Goal: Task Accomplishment & Management: Manage account settings

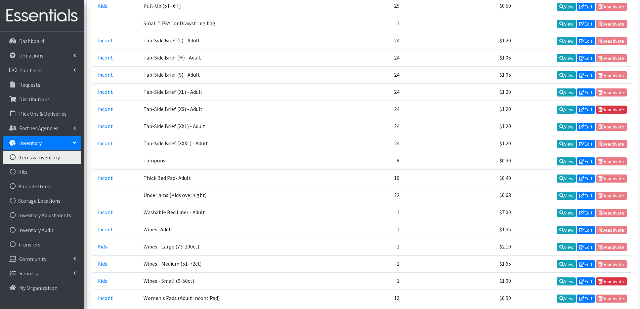
scroll to position [864, 0]
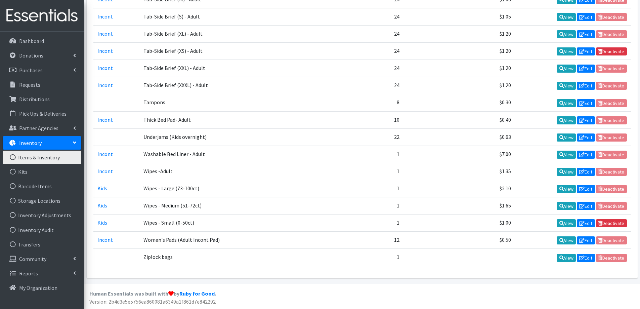
click at [589, 257] on link "Edit" at bounding box center [586, 258] width 18 height 8
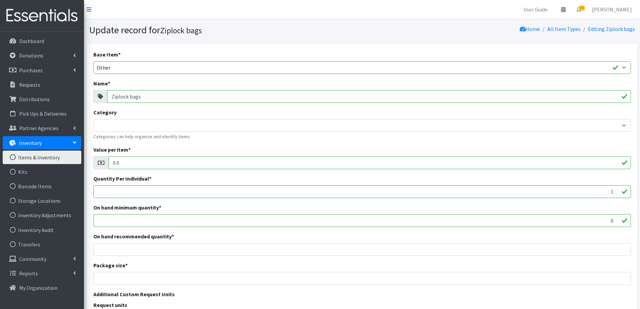
drag, startPoint x: 148, startPoint y: 95, endPoint x: 101, endPoint y: 97, distance: 46.4
click at [101, 97] on div "Ziplock bags" at bounding box center [361, 96] width 537 height 13
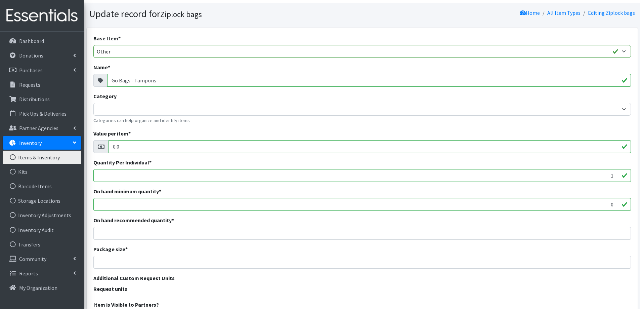
scroll to position [123, 0]
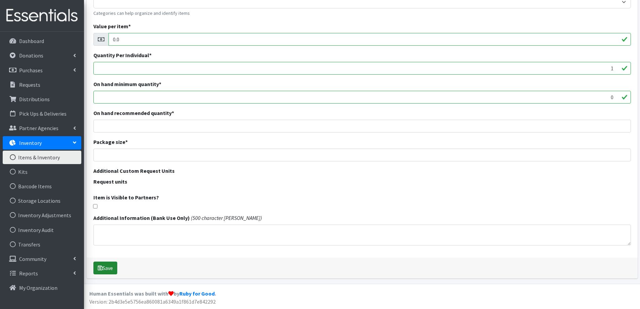
type input "Go Bags - Tampons"
click at [110, 269] on button "Save" at bounding box center [105, 267] width 24 height 13
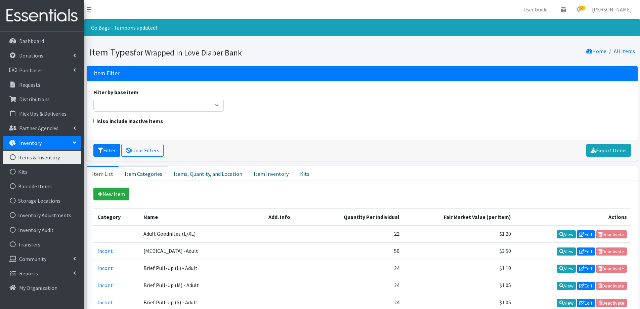
click at [133, 175] on link "Item Categories" at bounding box center [143, 173] width 49 height 15
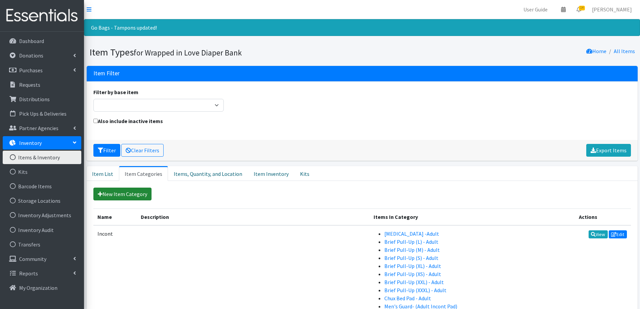
click at [127, 199] on link "New Item Category" at bounding box center [122, 193] width 58 height 13
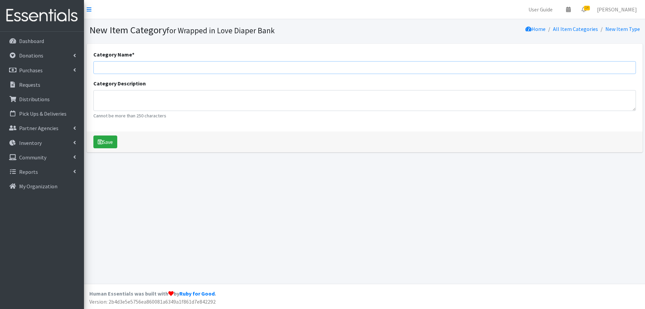
click at [147, 68] on input "Category Name *" at bounding box center [364, 67] width 542 height 13
type input "Period Products"
click at [111, 141] on button "Save" at bounding box center [105, 141] width 24 height 13
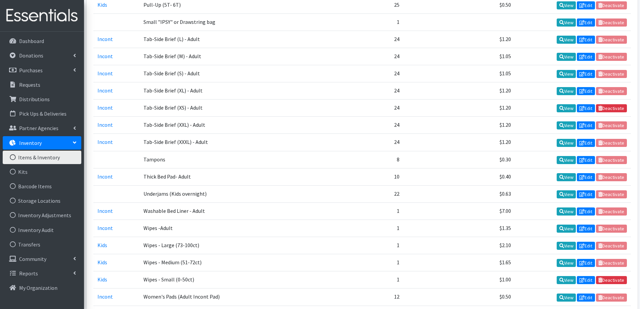
scroll to position [864, 0]
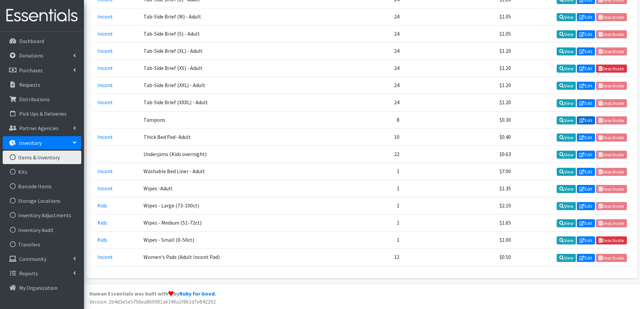
click at [583, 120] on icon at bounding box center [581, 120] width 5 height 5
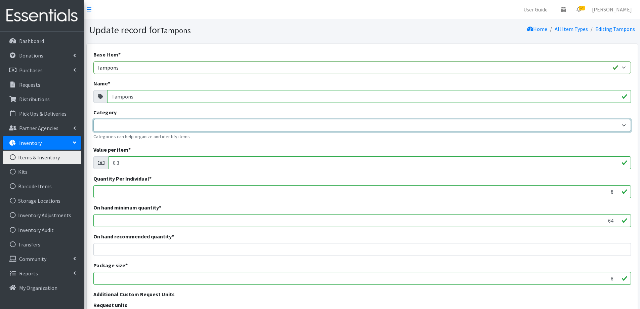
click at [141, 123] on select "Kids Incont Period Products" at bounding box center [361, 125] width 537 height 13
select select "460"
click at [93, 119] on select "Kids Incont Period Products" at bounding box center [361, 125] width 537 height 13
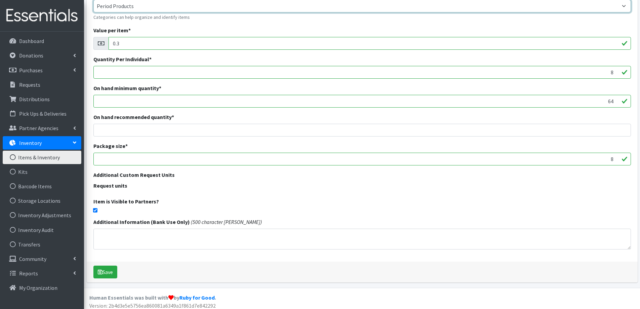
scroll to position [123, 0]
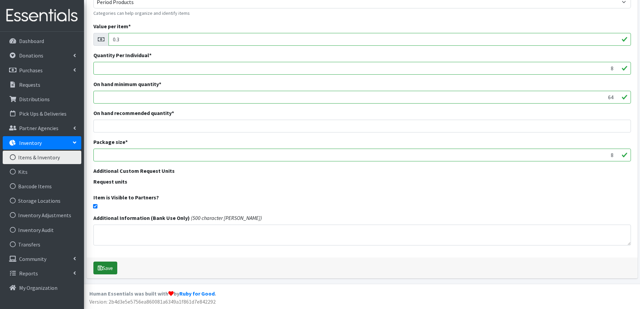
click at [104, 270] on button "Save" at bounding box center [105, 267] width 24 height 13
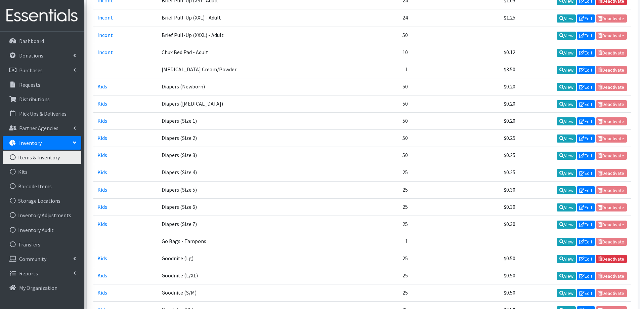
scroll to position [369, 0]
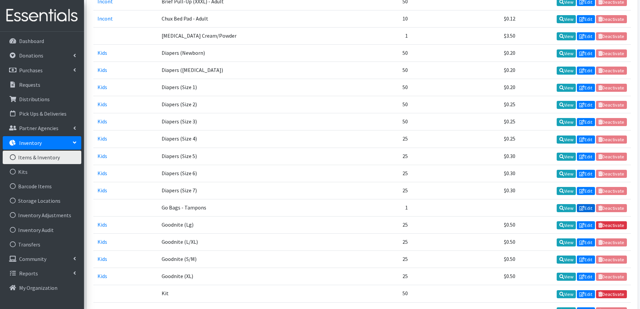
click at [590, 206] on link "Edit" at bounding box center [586, 208] width 18 height 8
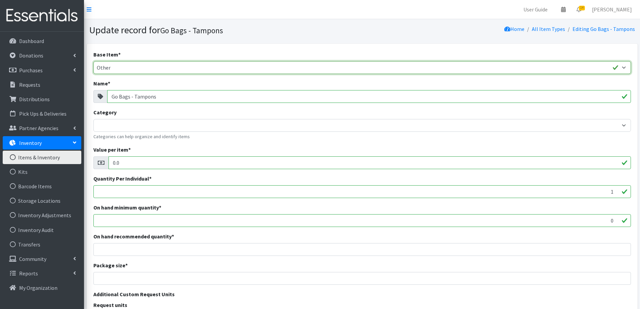
click at [133, 66] on select "Adult Briefs (Large/X-Large) Adult Briefs (Medium/Large) Adult Briefs (Small/Me…" at bounding box center [361, 67] width 537 height 13
select select "tampons"
click at [93, 61] on select "Adult Briefs (Large/X-Large) Adult Briefs (Medium/Large) Adult Briefs (Small/Me…" at bounding box center [361, 67] width 537 height 13
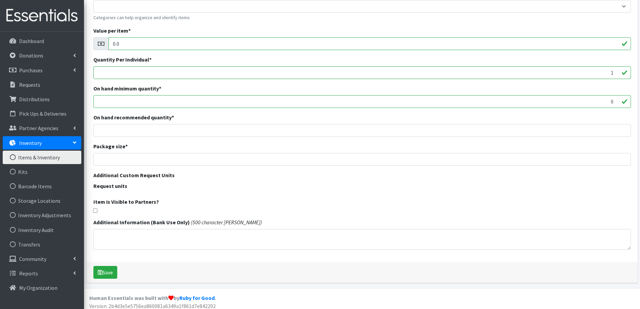
scroll to position [123, 0]
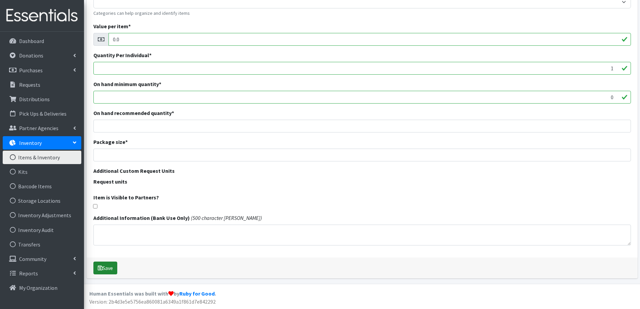
click at [110, 269] on button "Save" at bounding box center [105, 267] width 24 height 13
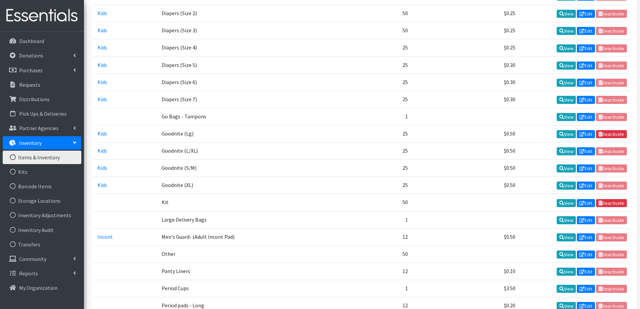
scroll to position [470, 0]
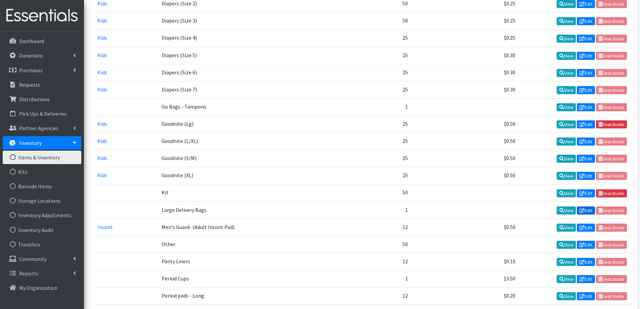
click at [582, 211] on icon at bounding box center [581, 210] width 5 height 5
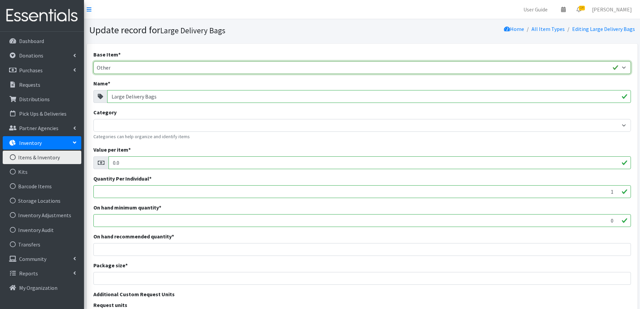
click at [118, 66] on select "Adult Briefs (Large/X-Large) Adult Briefs (Medium/Large) Adult Briefs (Small/Me…" at bounding box center [361, 67] width 537 height 13
select select "pads"
click at [93, 61] on select "Adult Briefs (Large/X-Large) Adult Briefs (Medium/Large) Adult Briefs (Small/Me…" at bounding box center [361, 67] width 537 height 13
drag, startPoint x: 174, startPoint y: 99, endPoint x: 94, endPoint y: 98, distance: 79.6
click at [94, 98] on div "Large Delivery Bags" at bounding box center [361, 96] width 537 height 13
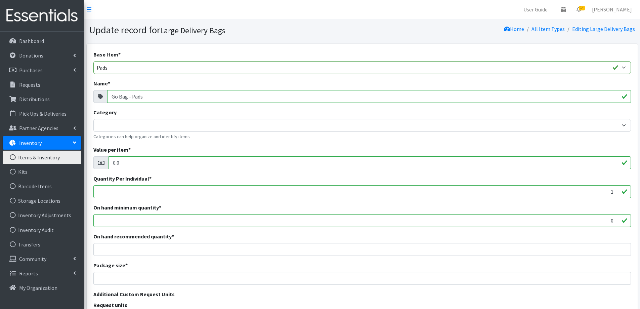
type input "Go Bag - Pads"
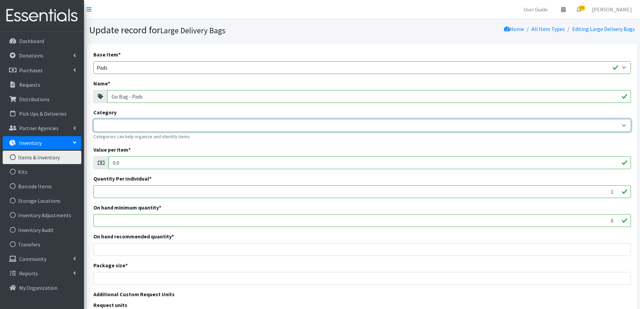
click at [130, 125] on select "Kids Incont Period Products" at bounding box center [361, 125] width 537 height 13
select select "460"
click at [93, 119] on select "Kids Incont Period Products" at bounding box center [361, 125] width 537 height 13
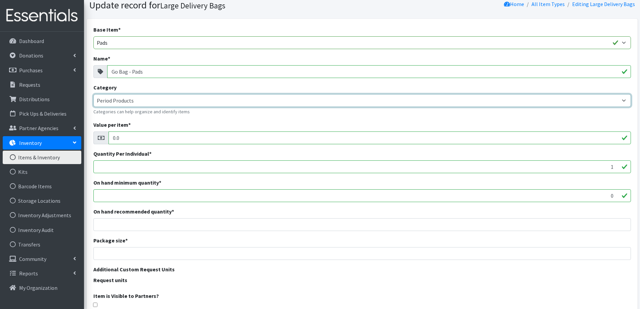
scroll to position [123, 0]
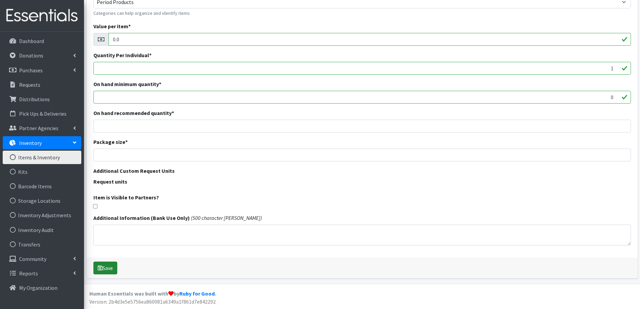
click at [107, 266] on button "Save" at bounding box center [105, 267] width 24 height 13
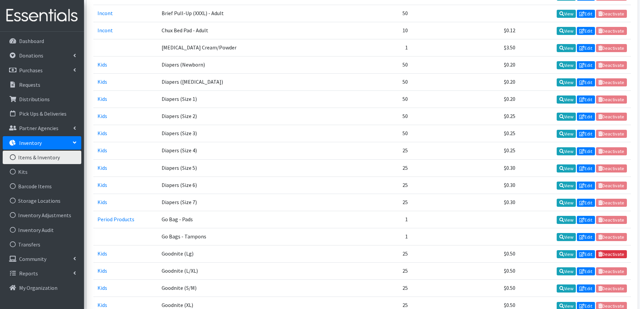
scroll to position [369, 0]
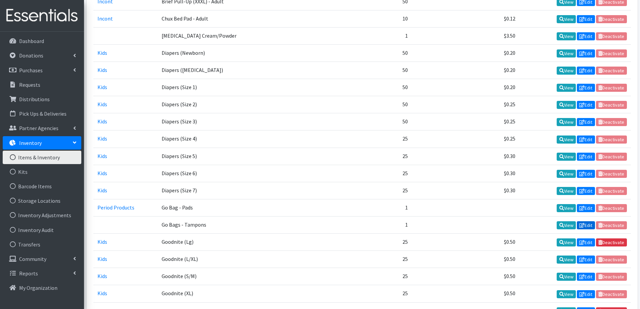
click at [584, 224] on link "Edit" at bounding box center [586, 225] width 18 height 8
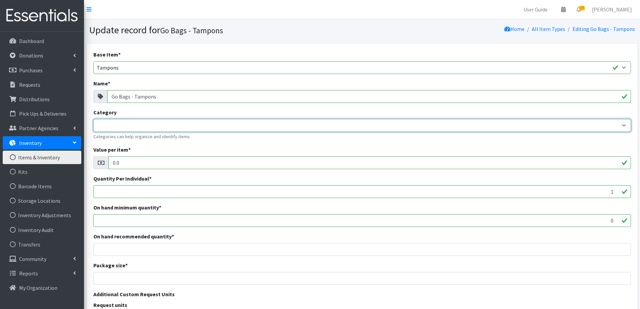
click at [134, 127] on select "Kids Incont Period Products" at bounding box center [361, 125] width 537 height 13
select select "460"
click at [93, 119] on select "Kids Incont Period Products" at bounding box center [361, 125] width 537 height 13
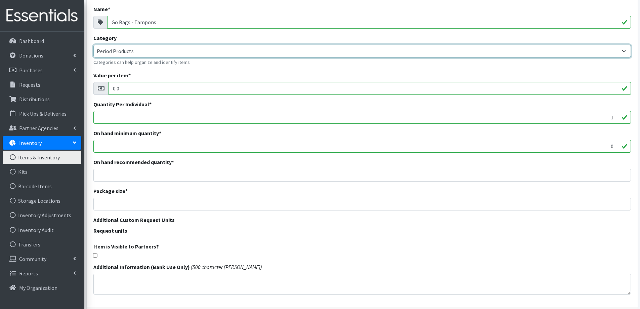
scroll to position [123, 0]
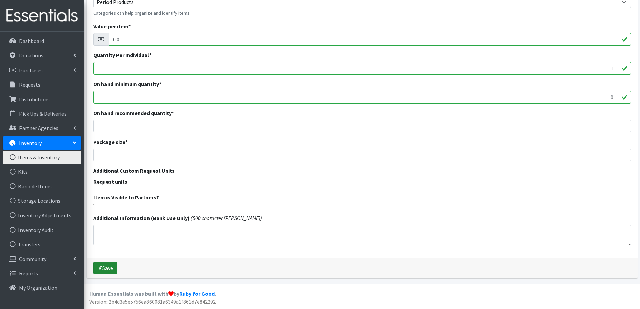
click at [107, 273] on button "Save" at bounding box center [105, 267] width 24 height 13
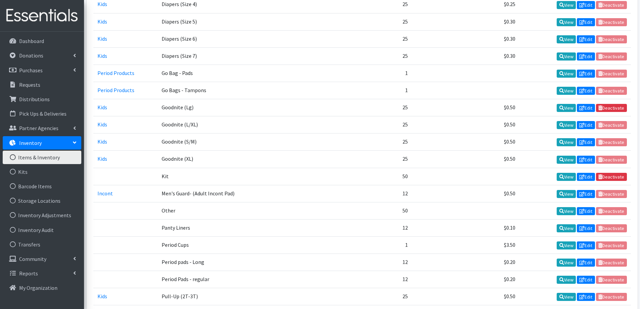
scroll to position [537, 0]
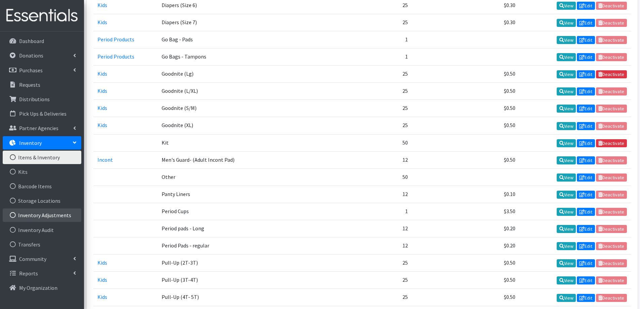
click at [58, 220] on link "Inventory Adjustments" at bounding box center [42, 214] width 79 height 13
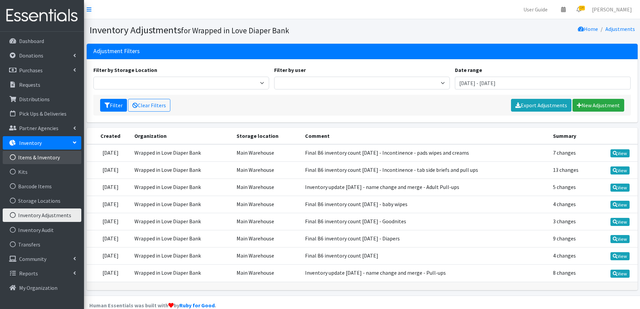
click at [51, 162] on link "Items & Inventory" at bounding box center [42, 156] width 79 height 13
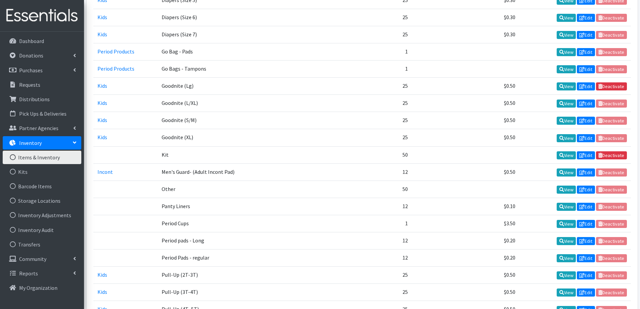
scroll to position [504, 0]
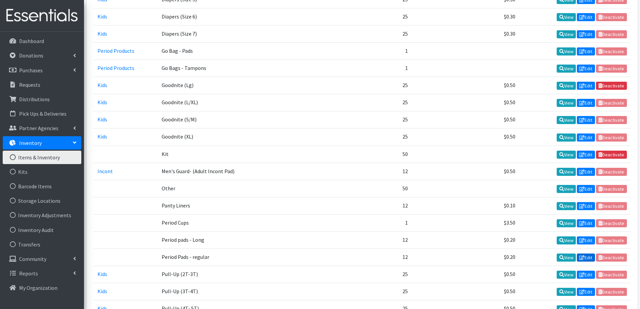
click at [586, 258] on link "Edit" at bounding box center [586, 257] width 18 height 8
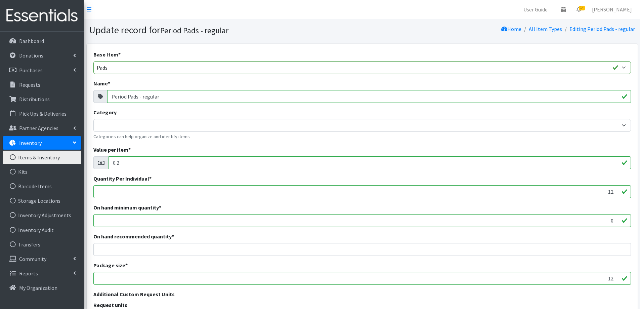
drag, startPoint x: 137, startPoint y: 97, endPoint x: 175, endPoint y: 96, distance: 38.0
click at [175, 96] on input "Period Pads - regular" at bounding box center [369, 96] width 524 height 13
type input "Period Pads"
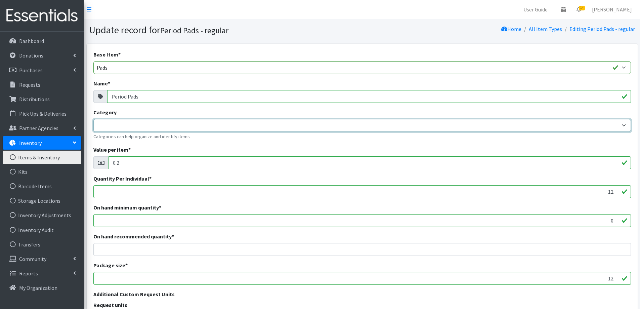
click at [113, 128] on select "Kids Incont Period Products" at bounding box center [361, 125] width 537 height 13
select select "460"
click at [93, 119] on select "Kids Incont Period Products" at bounding box center [361, 125] width 537 height 13
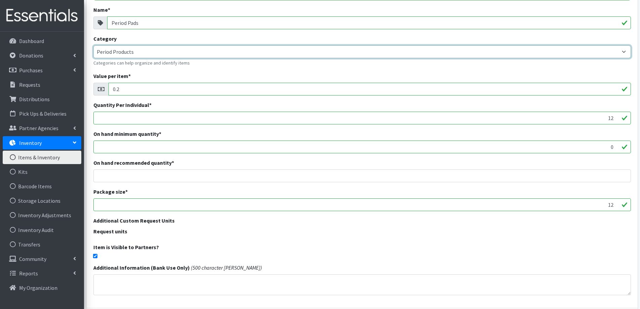
scroll to position [123, 0]
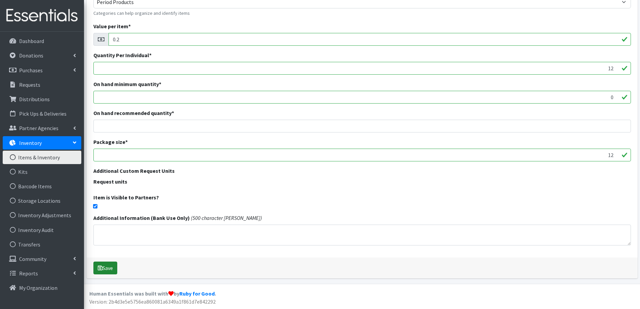
click at [107, 268] on button "Save" at bounding box center [105, 267] width 24 height 13
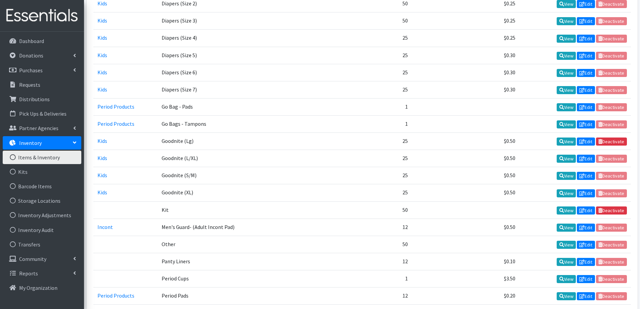
scroll to position [504, 0]
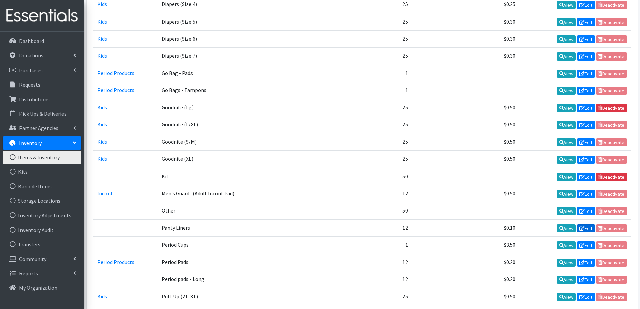
click at [587, 229] on link "Edit" at bounding box center [586, 228] width 18 height 8
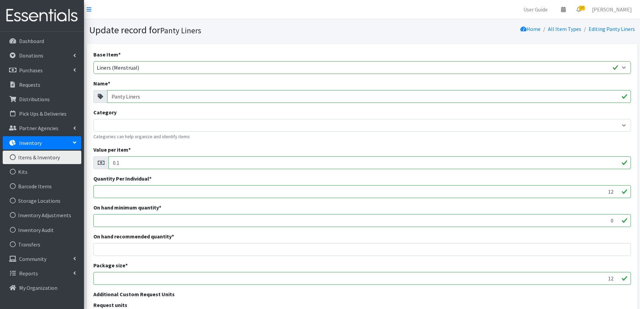
click at [129, 97] on input "Panty Liners" at bounding box center [369, 96] width 524 height 13
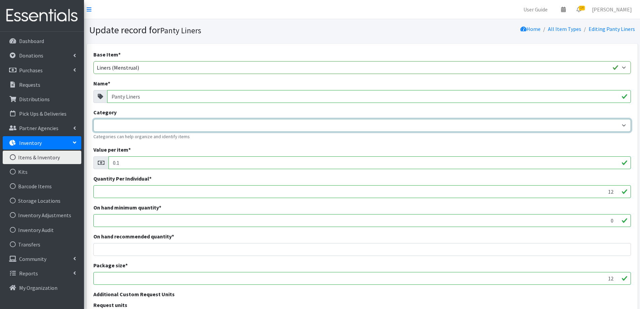
click at [135, 122] on select "Kids Incont Period Products" at bounding box center [361, 125] width 537 height 13
select select "460"
click at [93, 119] on select "Kids Incont Period Products" at bounding box center [361, 125] width 537 height 13
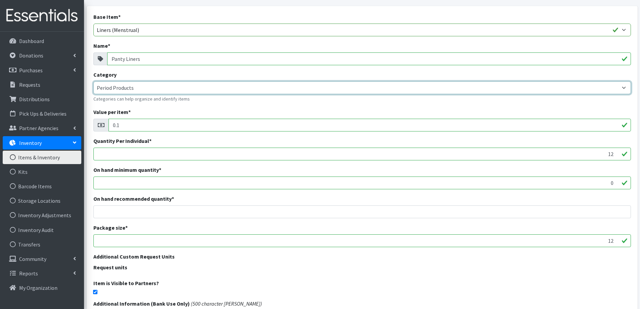
scroll to position [123, 0]
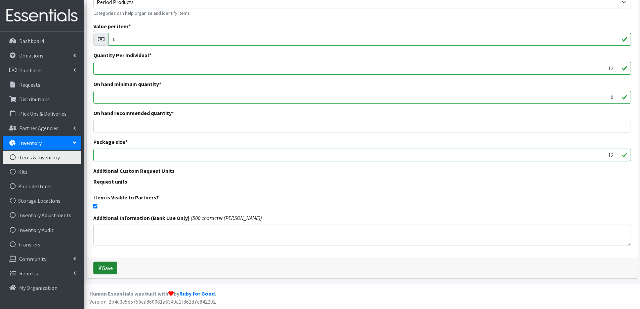
click at [111, 266] on button "Save" at bounding box center [105, 267] width 24 height 13
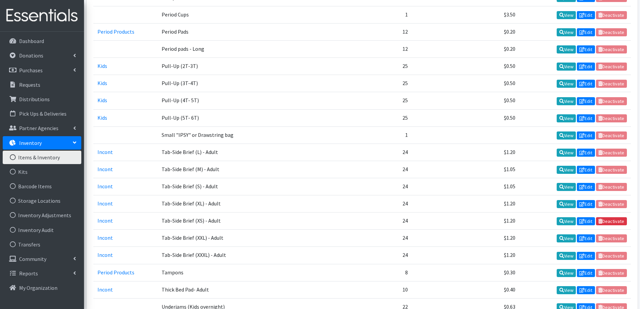
scroll to position [773, 0]
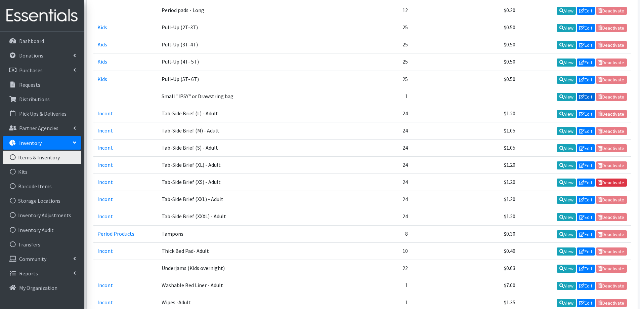
click at [590, 97] on link "Edit" at bounding box center [586, 97] width 18 height 8
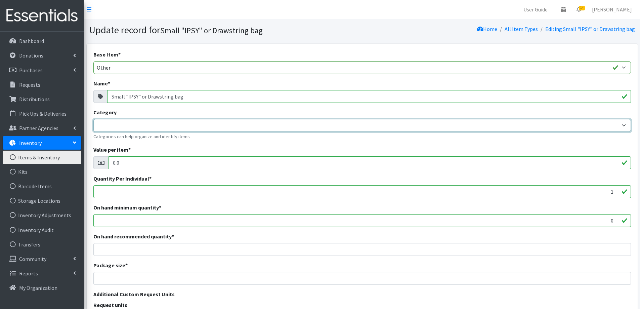
click at [140, 125] on select "Kids Incont Period Products" at bounding box center [361, 125] width 537 height 13
select select "460"
click at [93, 119] on select "Kids Incont Period Products" at bounding box center [361, 125] width 537 height 13
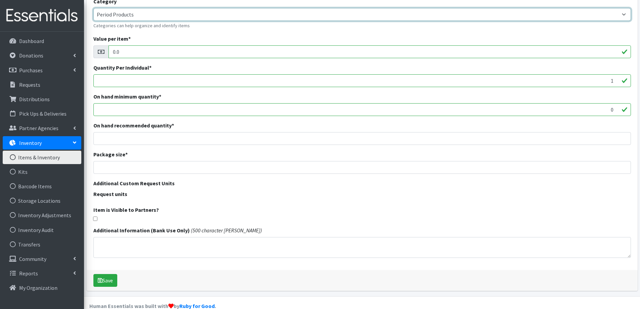
scroll to position [123, 0]
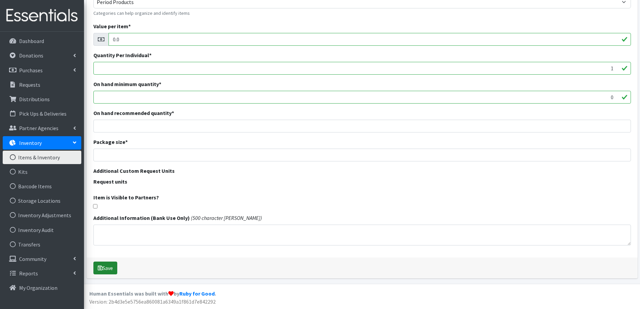
click at [111, 266] on button "Save" at bounding box center [105, 267] width 24 height 13
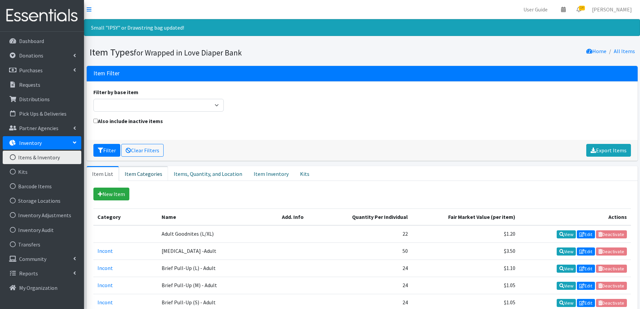
click at [145, 170] on link "Item Categories" at bounding box center [143, 173] width 49 height 15
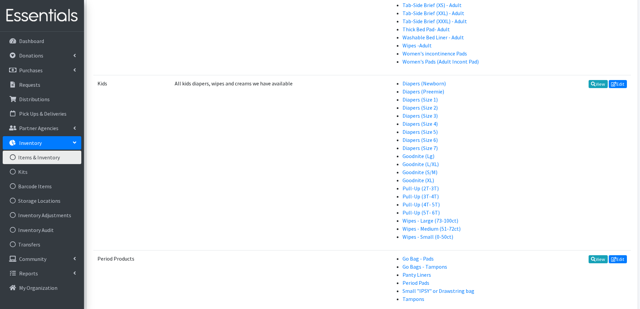
scroll to position [388, 0]
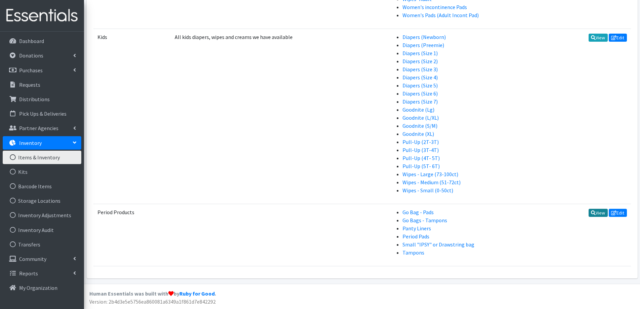
click at [600, 210] on link "View" at bounding box center [597, 213] width 19 height 8
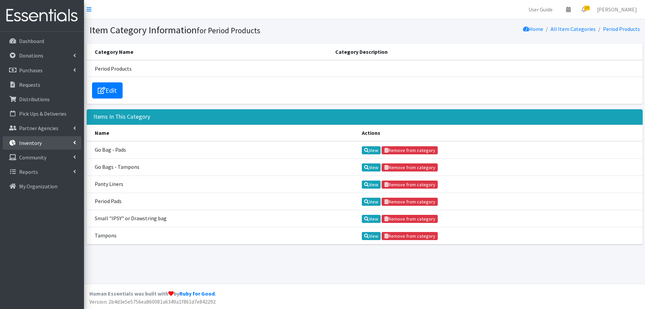
click at [60, 146] on link "Inventory" at bounding box center [42, 142] width 79 height 13
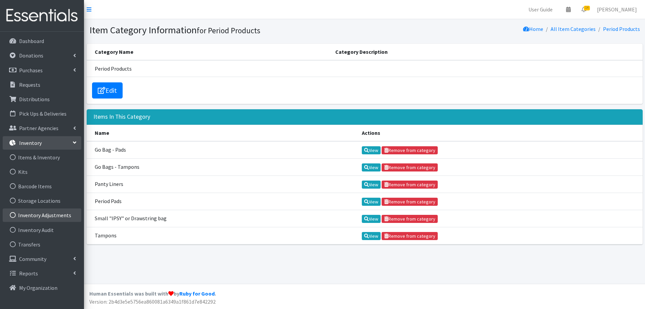
click at [43, 218] on link "Inventory Adjustments" at bounding box center [42, 214] width 79 height 13
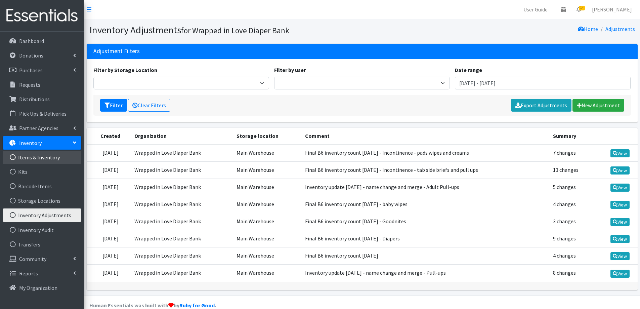
click at [36, 157] on link "Items & Inventory" at bounding box center [42, 156] width 79 height 13
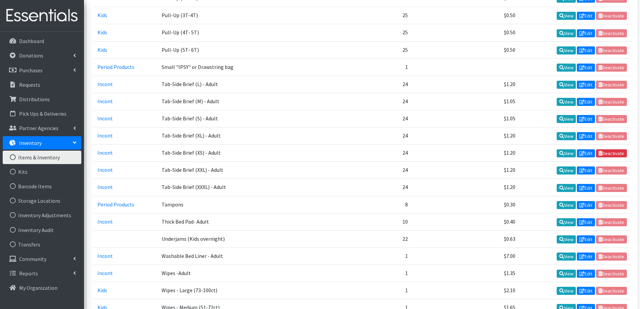
scroll to position [864, 0]
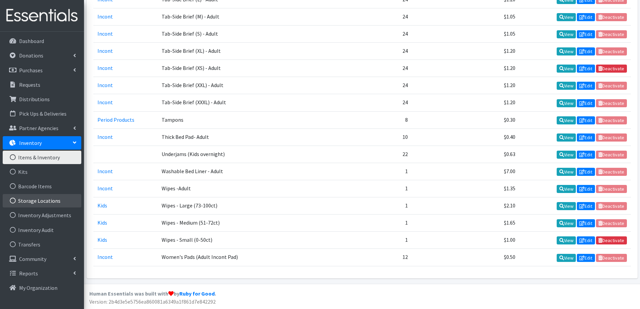
click at [55, 201] on link "Storage Locations" at bounding box center [42, 200] width 79 height 13
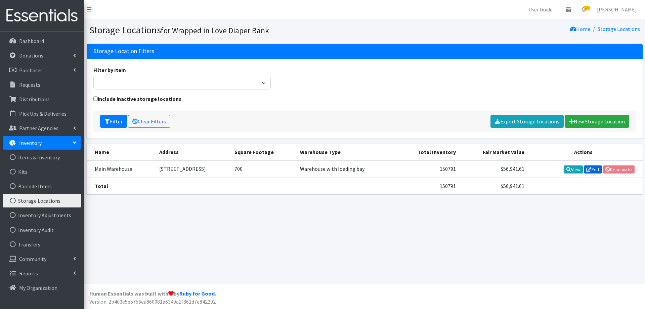
click at [596, 169] on link "Edit" at bounding box center [593, 169] width 18 height 8
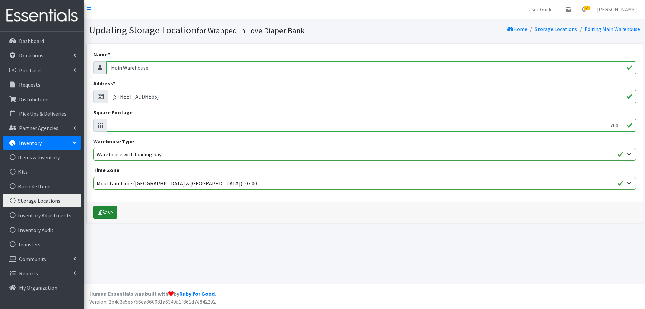
click at [115, 210] on button "Save" at bounding box center [105, 212] width 24 height 13
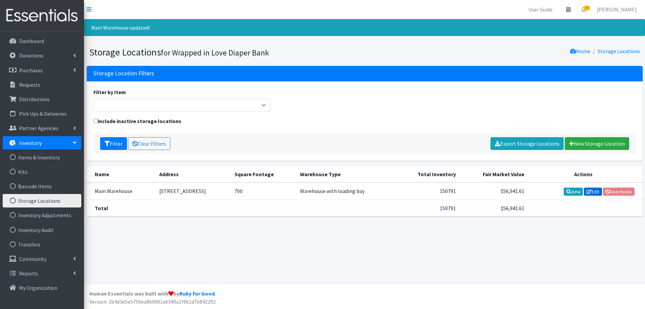
click at [593, 192] on link "Edit" at bounding box center [593, 191] width 18 height 8
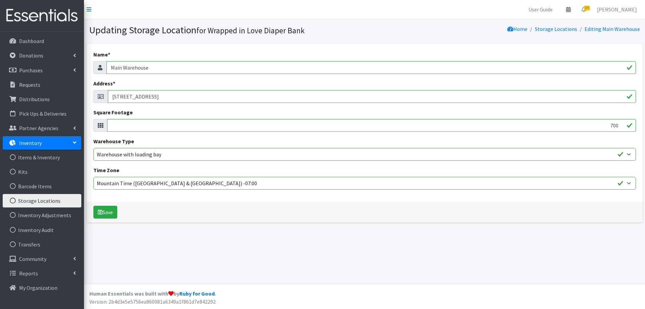
click at [163, 69] on input "Main Warehouse" at bounding box center [370, 67] width 529 height 13
type input "Main Warehouse -B6"
click at [167, 96] on input "2700 S Lake Valley Rd G4 Prescott Valley, AZ 86314" at bounding box center [372, 96] width 528 height 13
type input "[STREET_ADDRESS]"
click at [154, 157] on select "Residential space used Consumer, self-storage or container space Commercial/off…" at bounding box center [364, 154] width 542 height 13
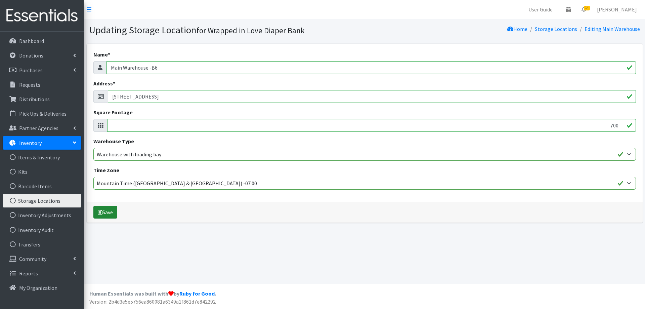
click at [113, 213] on button "Save" at bounding box center [105, 212] width 24 height 13
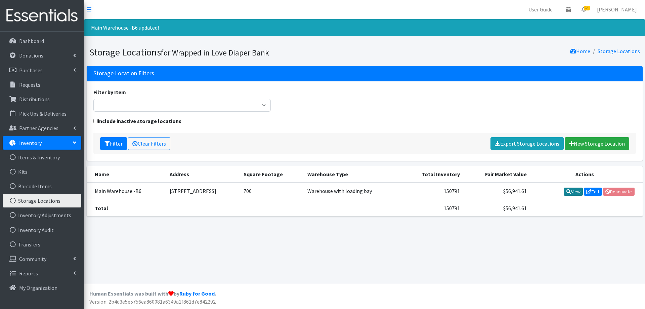
click at [567, 192] on icon at bounding box center [568, 191] width 5 height 5
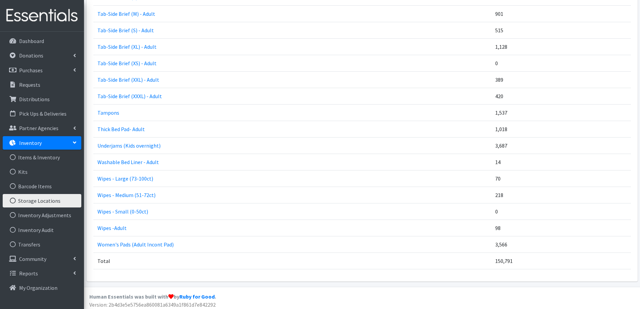
scroll to position [805, 0]
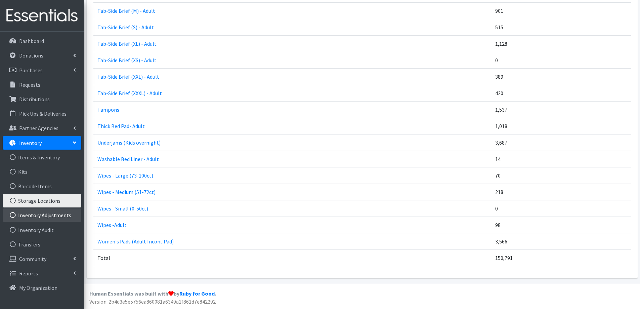
click at [70, 216] on link "Inventory Adjustments" at bounding box center [42, 214] width 79 height 13
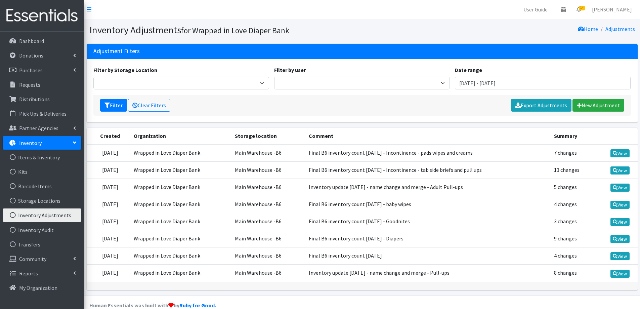
drag, startPoint x: 484, startPoint y: 188, endPoint x: 321, endPoint y: 188, distance: 163.2
click at [321, 188] on tr "September 5, 2025 Wrapped in Love Diaper Bank Main Warehouse -B6 Inventory upda…" at bounding box center [362, 186] width 551 height 17
copy tr "Inventory update 8/31/25 - name change and merge - Adult Pull-ups"
click at [587, 108] on link "New Adjustment" at bounding box center [598, 105] width 52 height 13
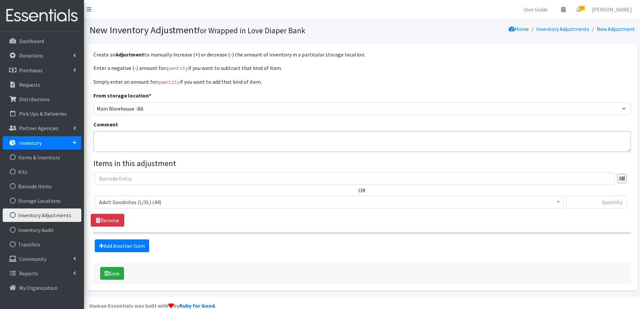
click at [143, 139] on textarea "Comment" at bounding box center [361, 141] width 537 height 21
paste textarea "Inventory update 8/31/25 - name change and merge - Adult Pull-ups"
click at [105, 136] on textarea "Inventory update 8/31/25 - name change and merge - Adult Pull-ups" at bounding box center [361, 141] width 537 height 21
type textarea "Inventory update 8/31/25 - name change and merge - Period products"
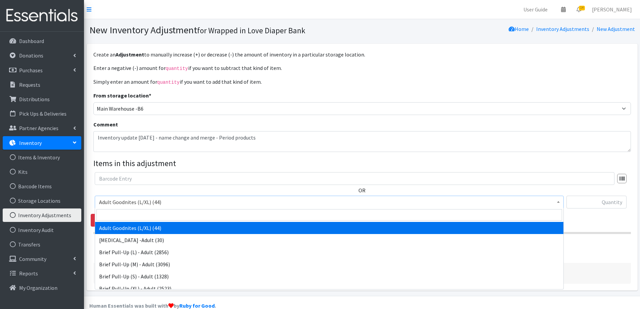
click at [180, 202] on span "Adult Goodnites (L/XL) (44)" at bounding box center [329, 201] width 460 height 9
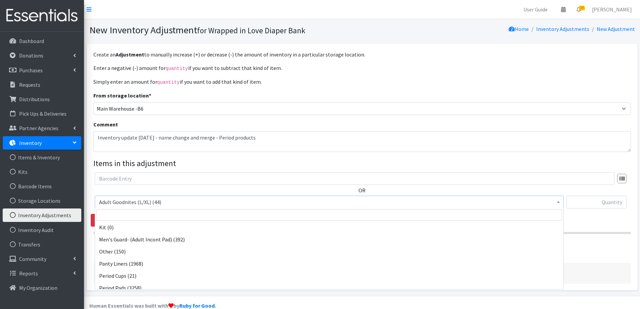
scroll to position [336, 0]
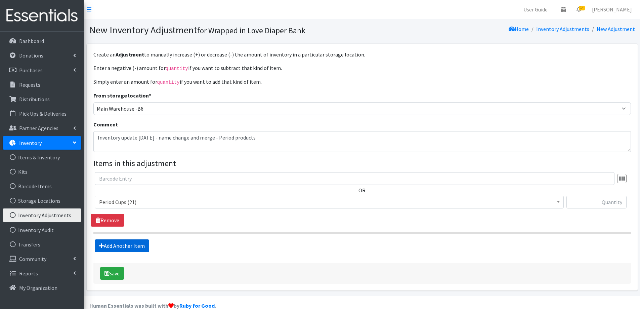
click at [122, 244] on link "Add Another Item" at bounding box center [122, 245] width 54 height 13
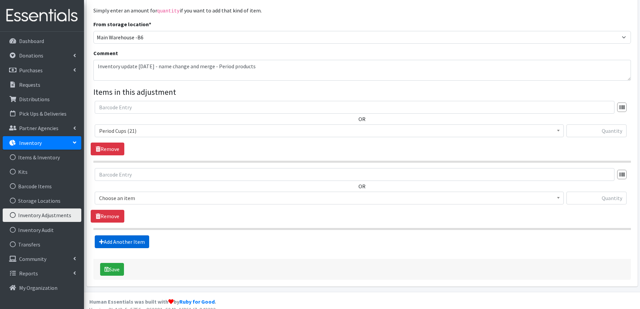
scroll to position [79, 0]
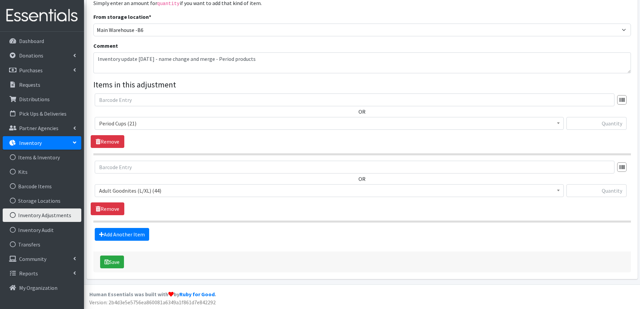
click at [149, 190] on span "Adult Goodnites (L/XL) (44)" at bounding box center [329, 190] width 460 height 9
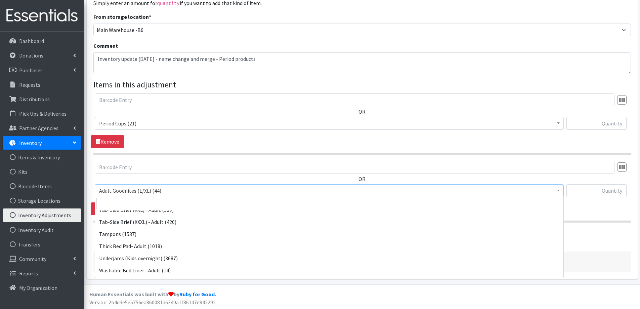
scroll to position [537, 0]
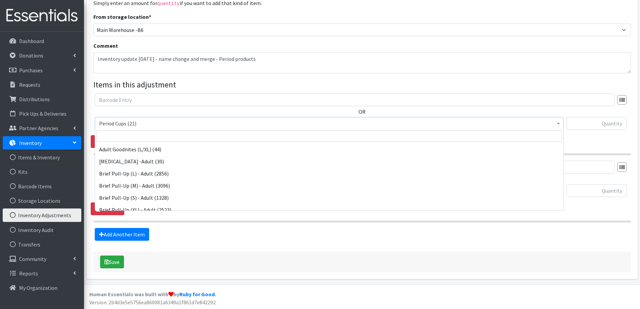
click at [150, 121] on span "Period Cups (21)" at bounding box center [329, 123] width 460 height 9
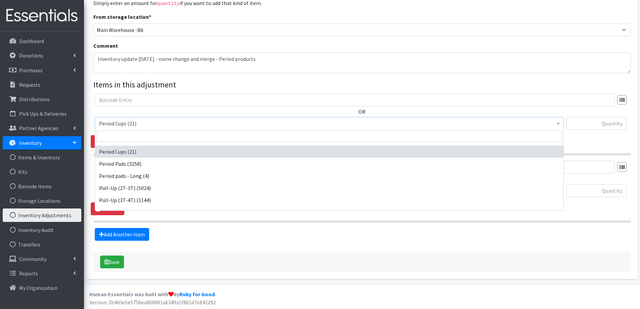
scroll to position [351, 0]
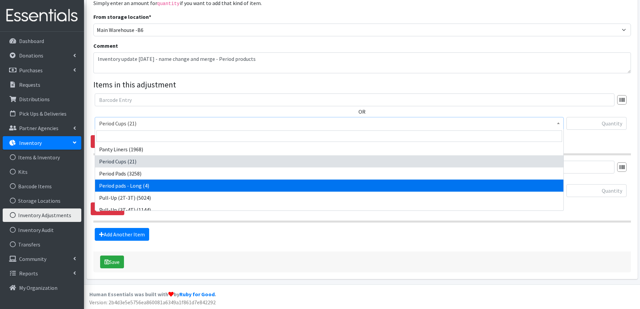
select select "13503"
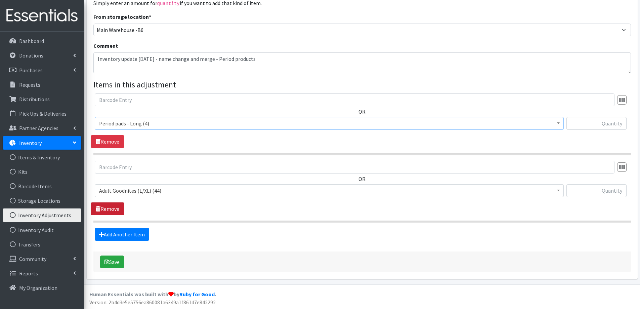
click at [113, 206] on link "Remove" at bounding box center [108, 208] width 34 height 13
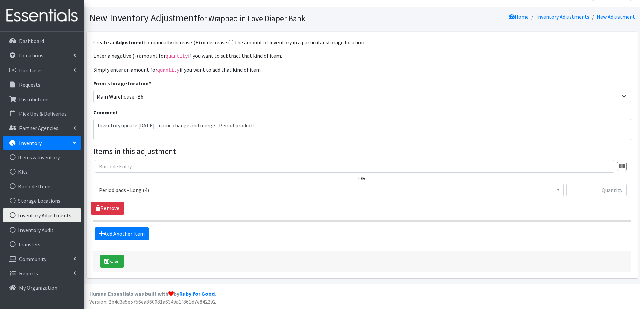
scroll to position [11, 0]
click at [590, 189] on input "text" at bounding box center [596, 190] width 60 height 13
type input "-4"
click at [212, 239] on div "Add Another Item" at bounding box center [362, 234] width 542 height 13
click at [115, 263] on button "Save" at bounding box center [112, 261] width 24 height 13
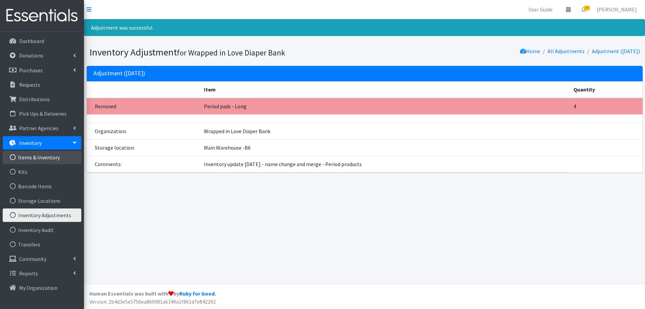
click at [40, 162] on link "Items & Inventory" at bounding box center [42, 156] width 79 height 13
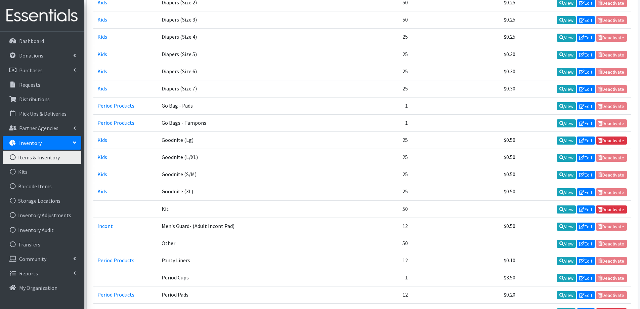
scroll to position [504, 0]
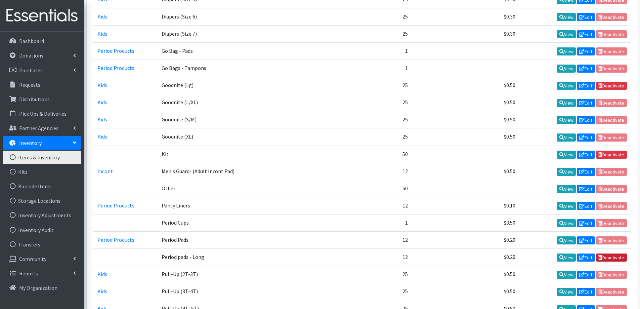
click at [615, 255] on link "Deactivate" at bounding box center [611, 257] width 31 height 8
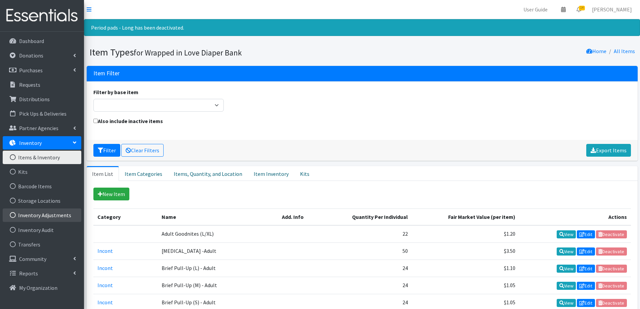
click at [56, 217] on link "Inventory Adjustments" at bounding box center [42, 214] width 79 height 13
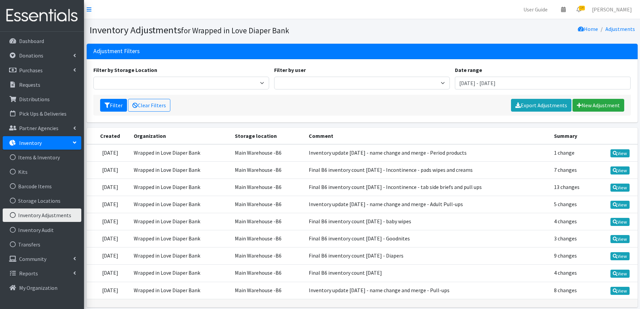
drag, startPoint x: 492, startPoint y: 172, endPoint x: 325, endPoint y: 168, distance: 167.0
click at [325, 168] on td "Final B6 inventory count 8/31/25 - Incontinence - pads wipes and creams" at bounding box center [427, 169] width 245 height 17
copy td "Final B6 inventory count 8/31/25 - Incontinence - pads wipes and creams"
click at [614, 110] on link "New Adjustment" at bounding box center [598, 105] width 52 height 13
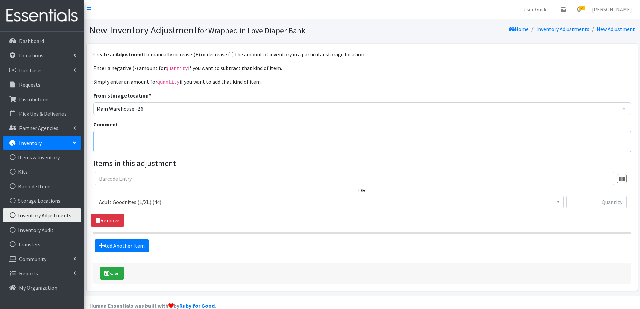
click at [146, 140] on textarea "Comment" at bounding box center [361, 141] width 537 height 21
paste textarea "Final B6 inventory count 8/31/25 - Incontinence - pads wipes and creams"
drag, startPoint x: 174, startPoint y: 137, endPoint x: 292, endPoint y: 145, distance: 118.9
click at [292, 145] on textarea "Final B6 inventory count 8/31/25 - Incontinence - pads wipes and creams" at bounding box center [361, 141] width 537 height 21
type textarea "Final B6 inventory count [DATE] - Period Products"
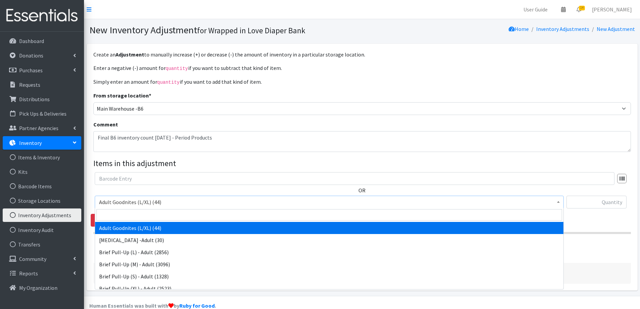
click at [204, 202] on span "Adult Goodnites (L/XL) (44)" at bounding box center [329, 201] width 460 height 9
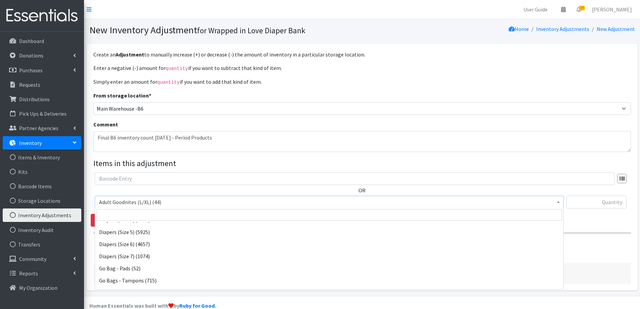
scroll to position [235, 0]
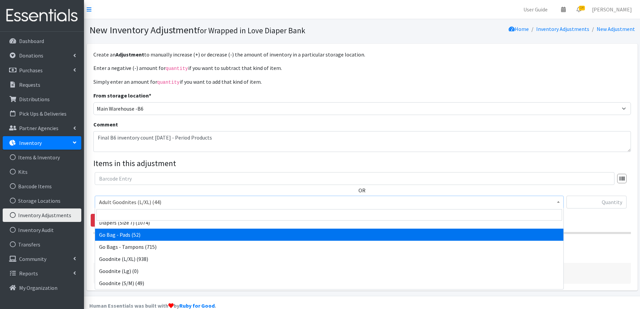
select select "13754"
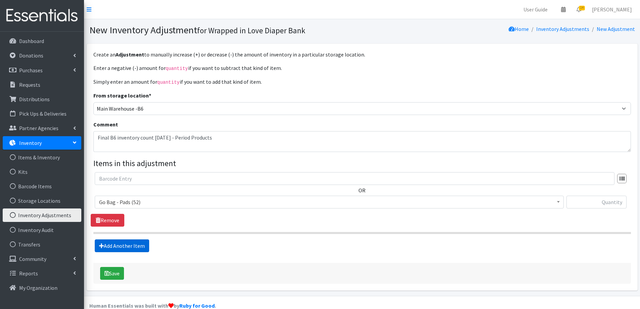
click at [142, 241] on link "Add Another Item" at bounding box center [122, 245] width 54 height 13
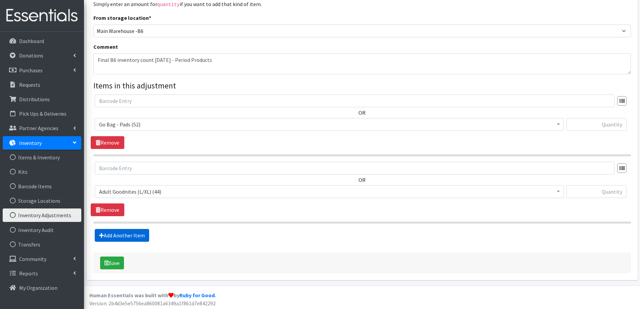
scroll to position [79, 0]
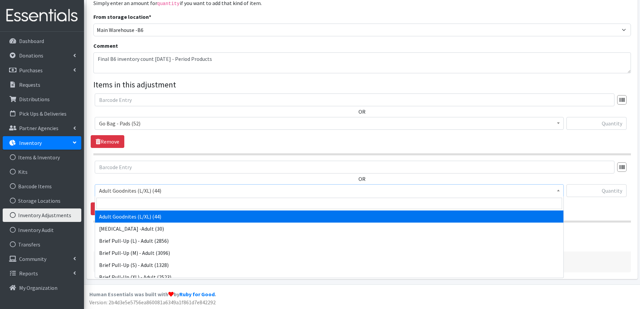
click at [151, 189] on span "Adult Goodnites (L/XL) (44)" at bounding box center [329, 190] width 460 height 9
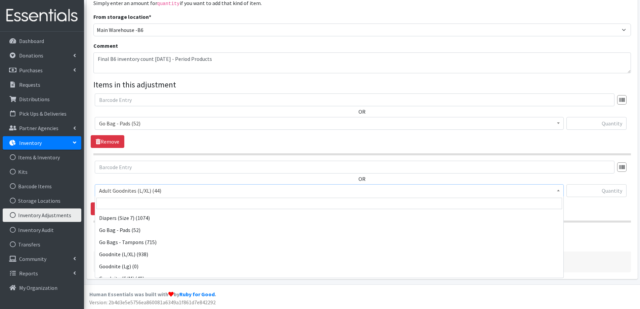
scroll to position [235, 0]
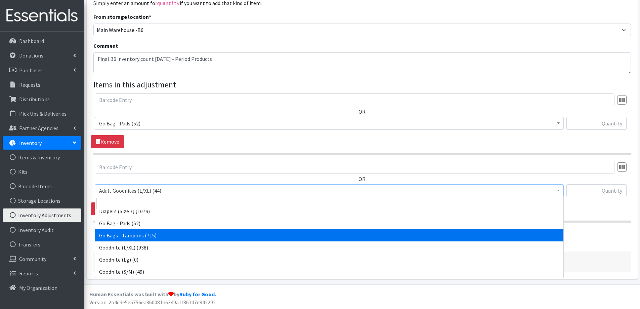
select select "13752"
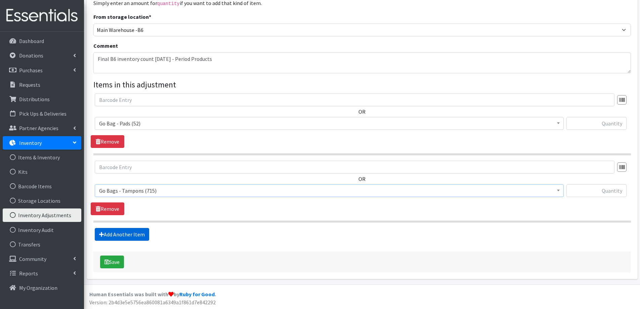
click at [124, 230] on link "Add Another Item" at bounding box center [122, 234] width 54 height 13
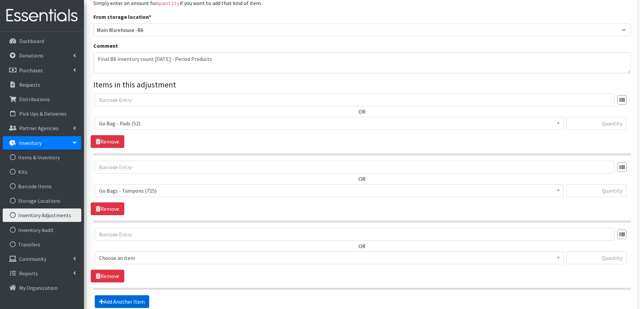
scroll to position [146, 0]
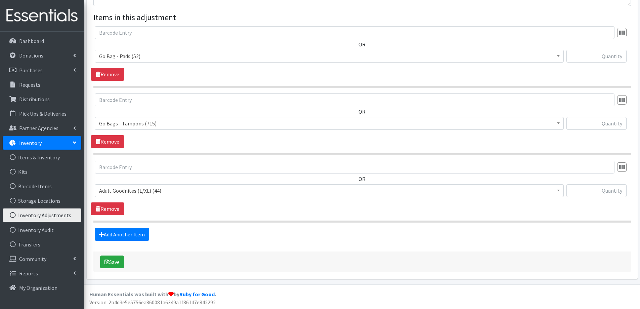
click at [135, 194] on span "Adult Goodnites (L/XL) (44)" at bounding box center [329, 190] width 460 height 9
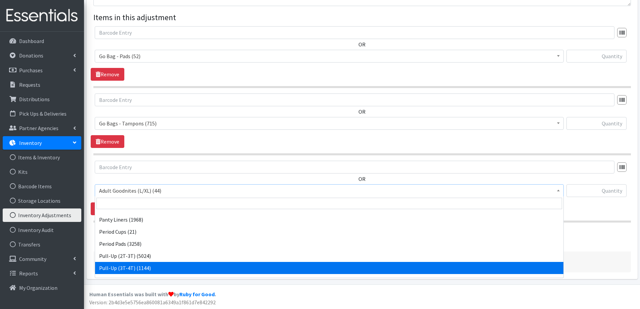
scroll to position [336, 0]
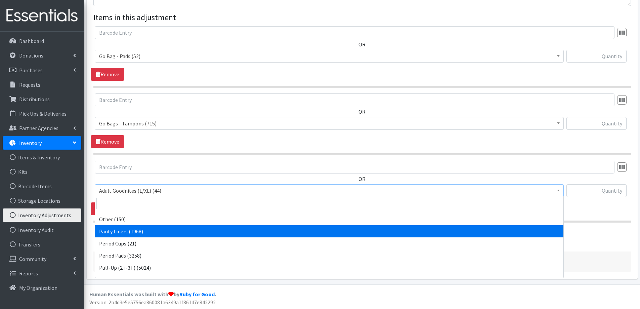
select select "13607"
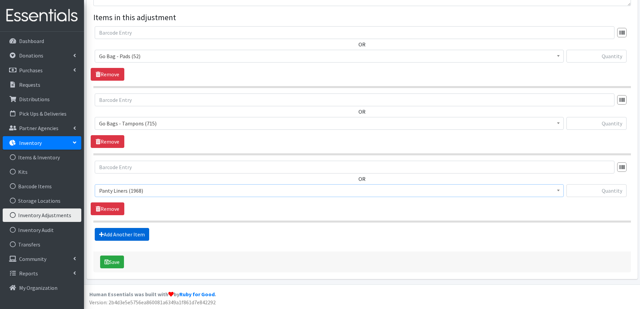
click at [130, 232] on link "Add Another Item" at bounding box center [122, 234] width 54 height 13
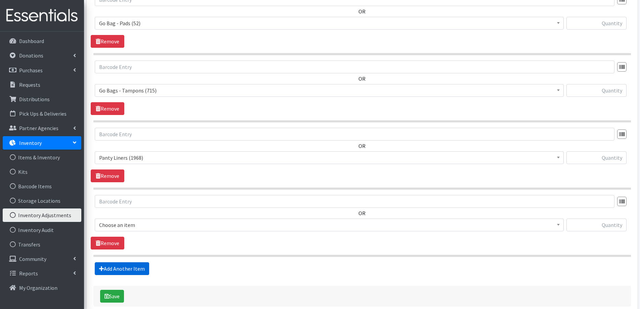
scroll to position [213, 0]
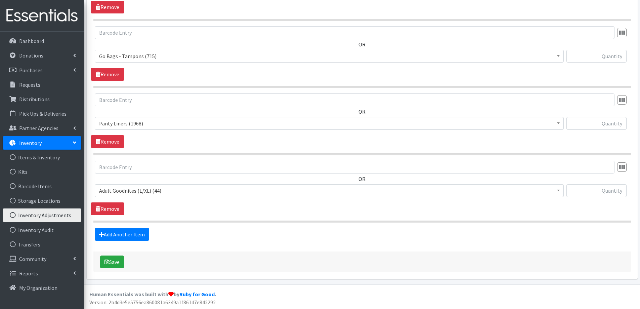
click at [137, 193] on span "Adult Goodnites (L/XL) (44)" at bounding box center [329, 190] width 460 height 9
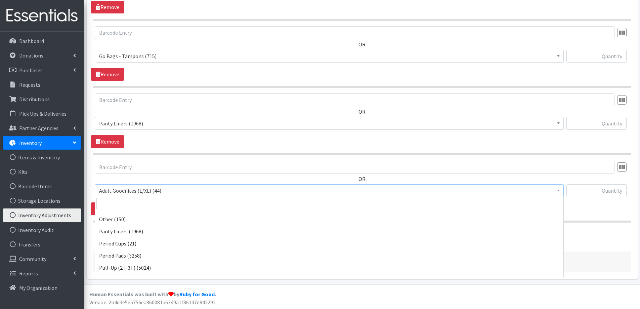
scroll to position [369, 0]
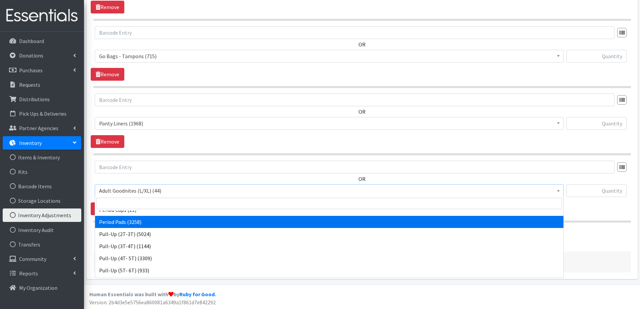
select select "13502"
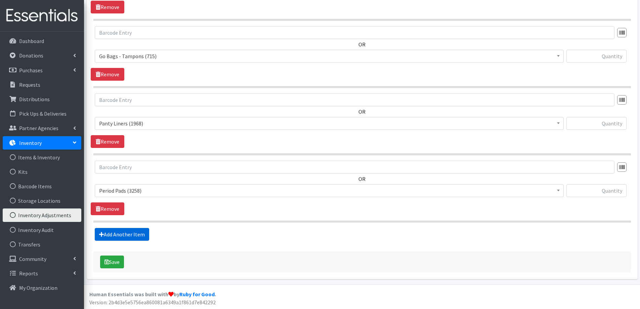
click at [125, 234] on link "Add Another Item" at bounding box center [122, 234] width 54 height 13
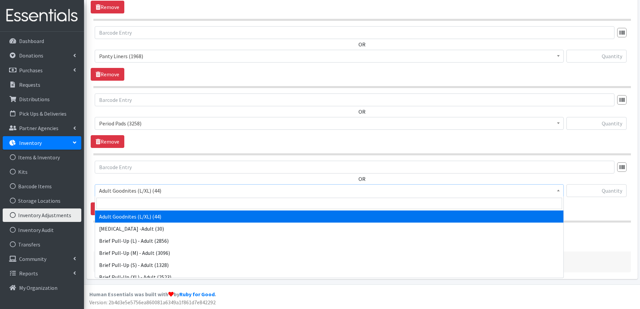
click at [132, 190] on span "Adult Goodnites (L/XL) (44)" at bounding box center [329, 190] width 460 height 9
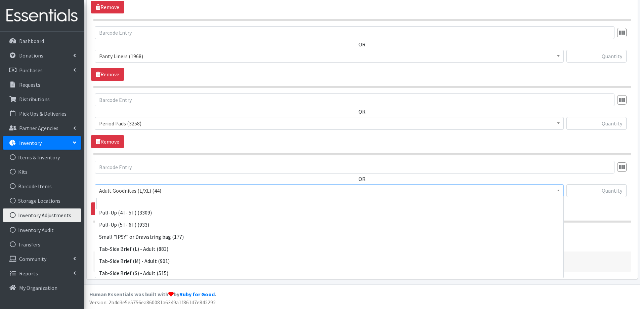
scroll to position [504, 0]
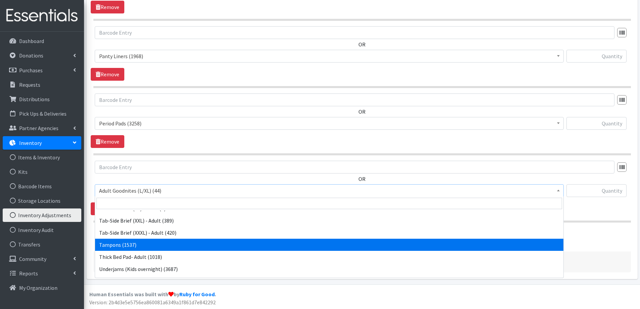
select select "13606"
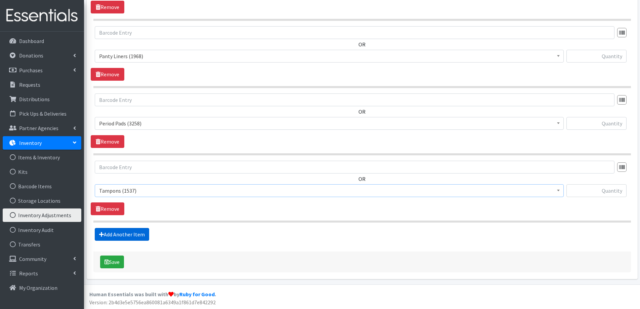
click at [123, 235] on link "Add Another Item" at bounding box center [122, 234] width 54 height 13
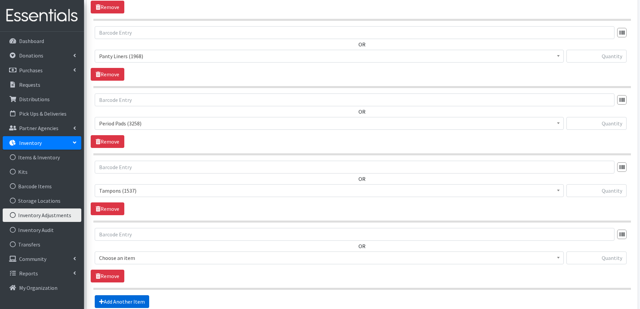
scroll to position [347, 0]
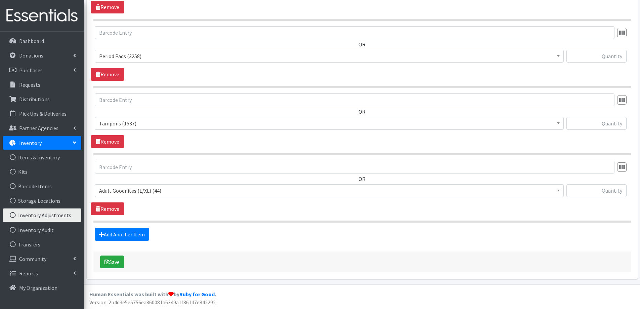
click at [135, 192] on span "Adult Goodnites (L/XL) (44)" at bounding box center [329, 190] width 460 height 9
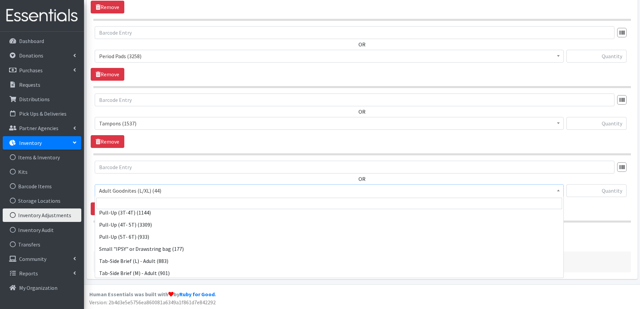
scroll to position [437, 0]
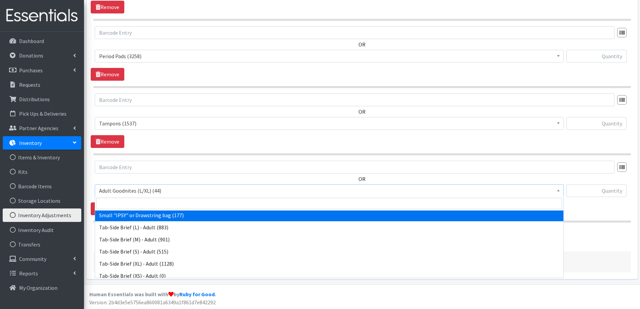
select select "13753"
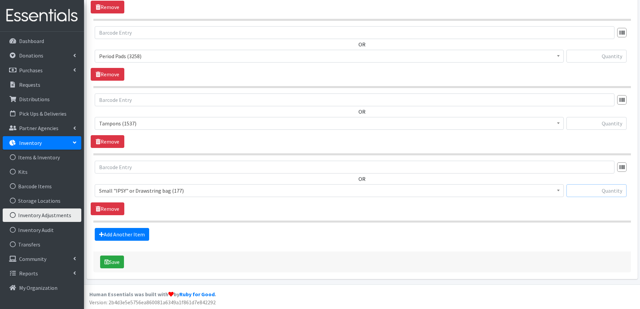
click at [590, 191] on input "text" at bounding box center [596, 190] width 60 height 13
type input "24"
click at [598, 127] on input "text" at bounding box center [596, 123] width 60 height 13
type input "1134"
click at [595, 59] on input "text" at bounding box center [596, 56] width 60 height 13
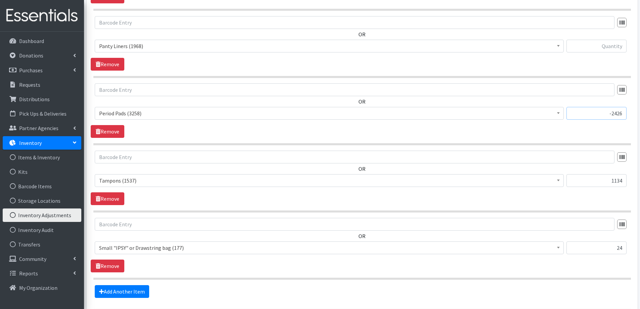
scroll to position [280, 0]
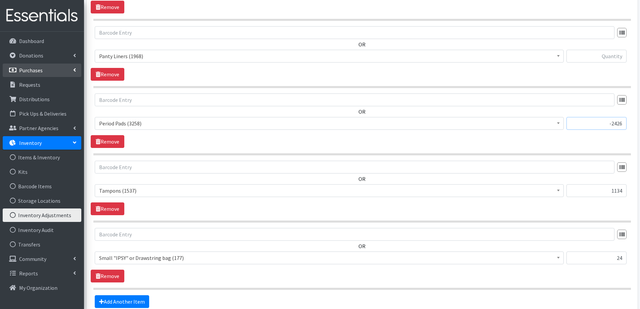
type input "-2426"
click at [602, 56] on input "text" at bounding box center [596, 56] width 60 height 13
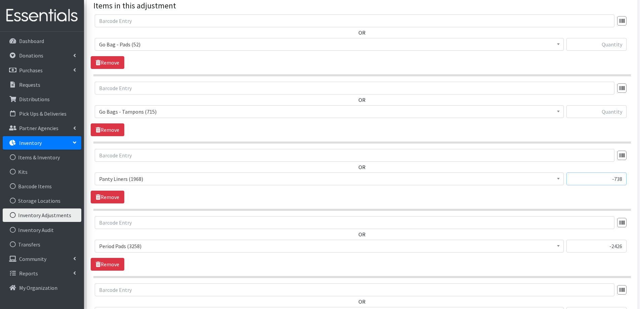
scroll to position [146, 0]
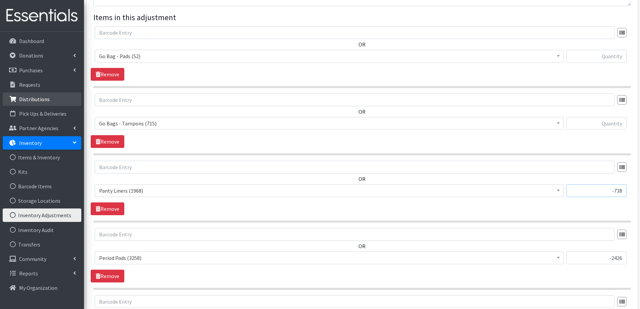
type input "-738"
click at [614, 59] on input "text" at bounding box center [596, 56] width 60 height 13
type input "38"
click at [595, 127] on input "text" at bounding box center [596, 123] width 60 height 13
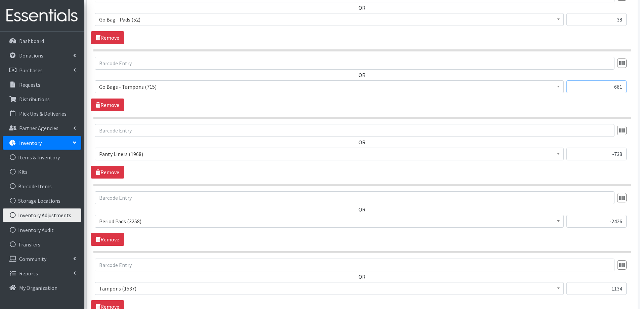
scroll to position [179, 0]
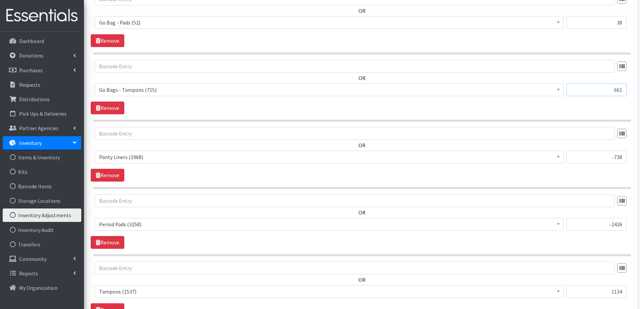
click at [603, 92] on input "661" at bounding box center [596, 89] width 60 height 13
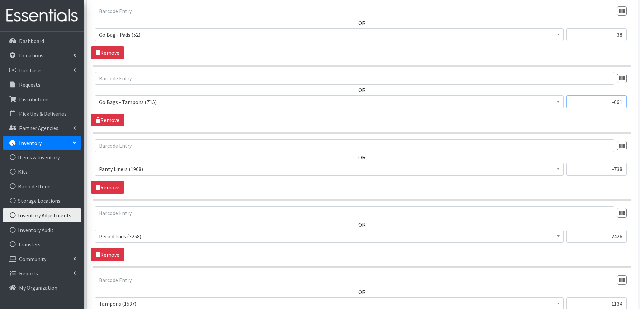
scroll to position [146, 0]
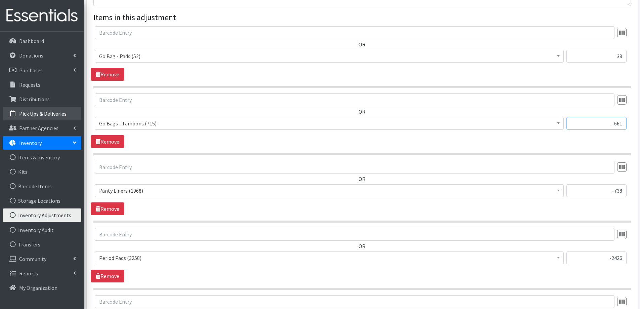
type input "-661"
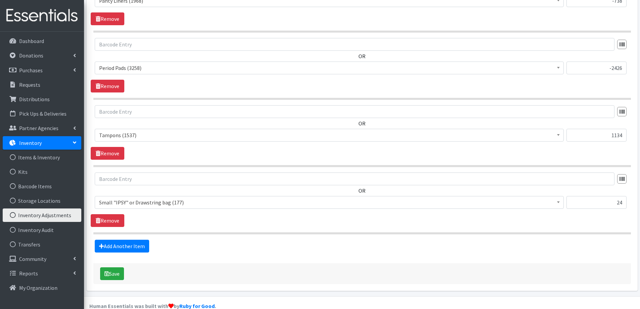
scroll to position [347, 0]
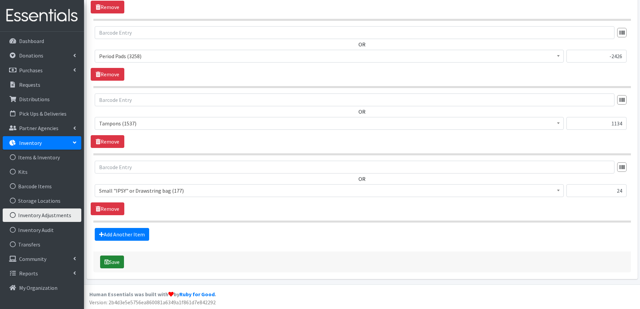
click at [121, 261] on button "Save" at bounding box center [112, 261] width 24 height 13
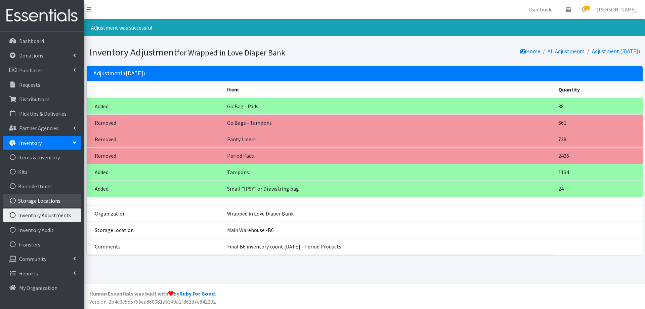
click at [59, 198] on link "Storage Locations" at bounding box center [42, 200] width 79 height 13
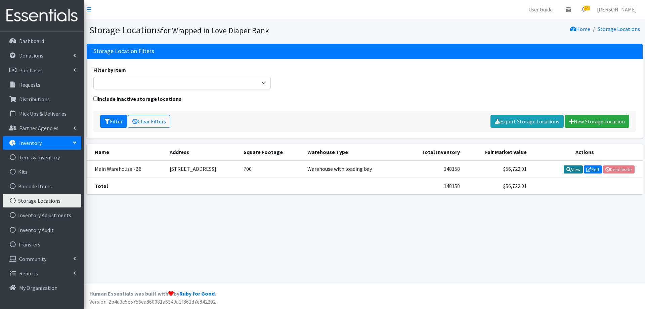
click at [573, 167] on link "View" at bounding box center [573, 169] width 19 height 8
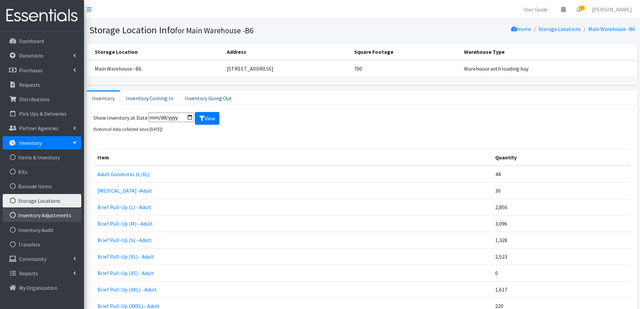
click at [31, 216] on link "Inventory Adjustments" at bounding box center [42, 214] width 79 height 13
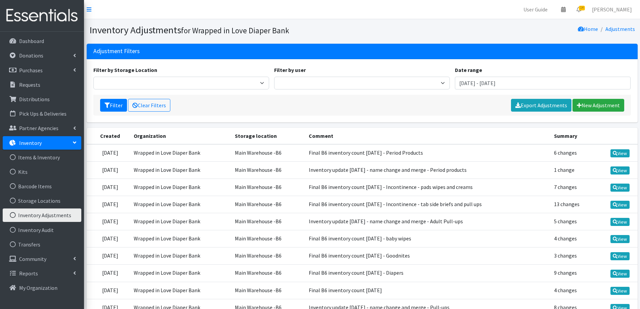
drag, startPoint x: 454, startPoint y: 157, endPoint x: 327, endPoint y: 154, distance: 127.0
click at [327, 154] on td "Final B6 inventory count [DATE] - Period Products" at bounding box center [427, 152] width 245 height 17
copy td "Final B6 inventory count [DATE] - Period Products"
click at [616, 153] on icon at bounding box center [615, 153] width 5 height 5
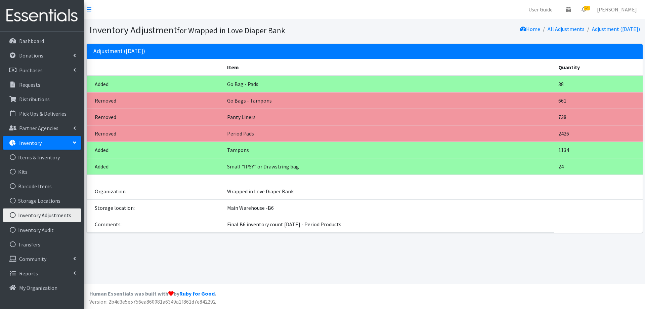
click at [375, 125] on td "Period Pads" at bounding box center [388, 133] width 331 height 16
click at [630, 28] on link "Adjustment (09/05/2025)" at bounding box center [616, 29] width 48 height 7
click at [569, 30] on link "All Adjustments" at bounding box center [566, 29] width 37 height 7
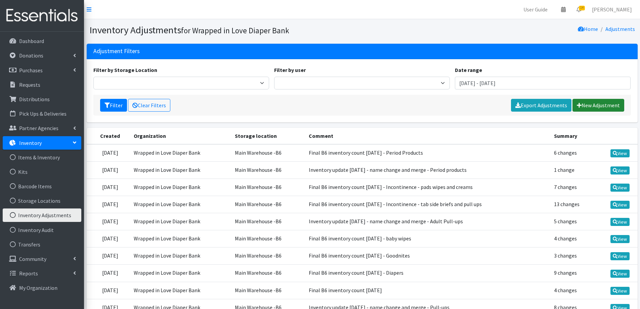
click at [604, 105] on link "New Adjustment" at bounding box center [598, 105] width 52 height 13
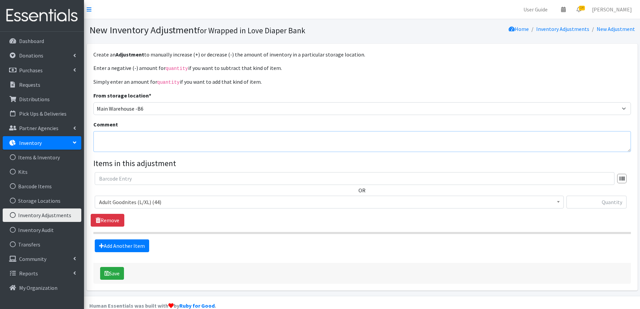
click at [126, 136] on textarea "Comment" at bounding box center [361, 141] width 537 height 21
paste textarea "Final B6 inventory count 8/31/25 - Period Products"
click at [99, 137] on textarea "Final B6 inventory count 8/31/25 - Period Products" at bounding box center [361, 141] width 537 height 21
click at [226, 135] on textarea "Final B6 inventory count 8/31/25 - Period Products" at bounding box center [361, 141] width 537 height 21
type textarea "Final B6 inventory count 8/31/25 - Period Products (updated)"
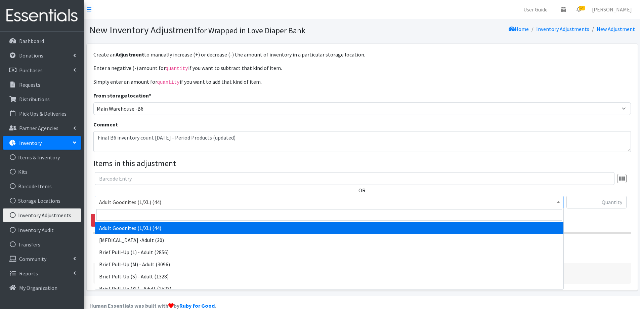
click at [203, 200] on span "Adult Goodnites (L/XL) (44)" at bounding box center [329, 201] width 460 height 9
click at [206, 215] on input "search" at bounding box center [329, 214] width 466 height 11
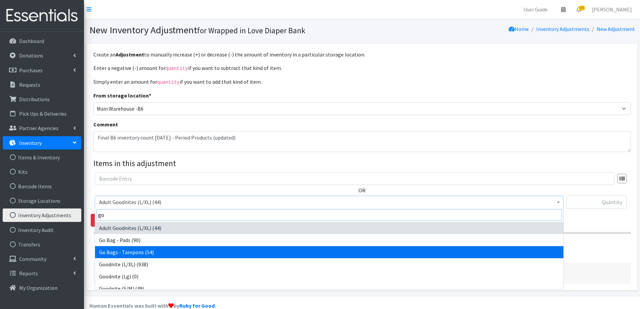
type input "go"
select select "13752"
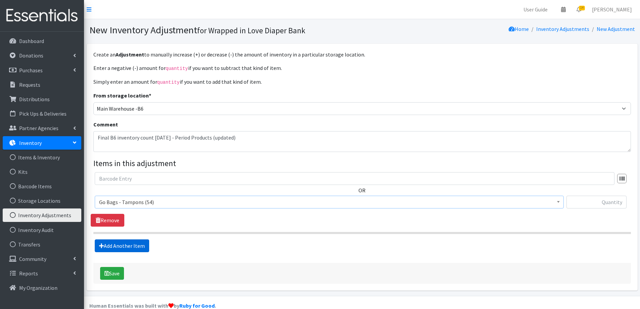
click at [133, 245] on link "Add Another Item" at bounding box center [122, 245] width 54 height 13
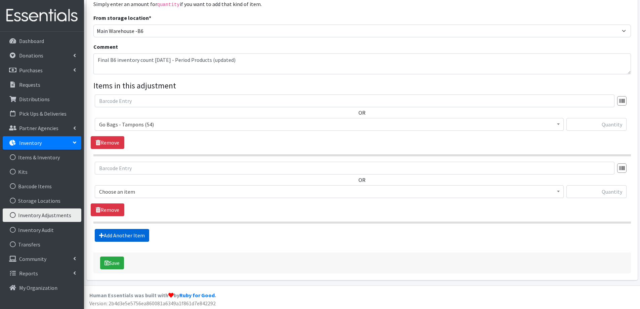
scroll to position [79, 0]
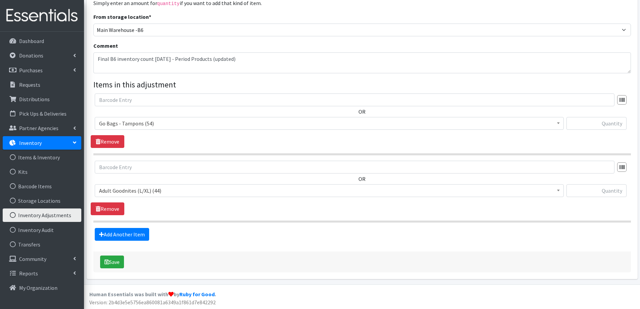
click at [149, 194] on span "Adult Goodnites (L/XL) (44)" at bounding box center [329, 190] width 460 height 9
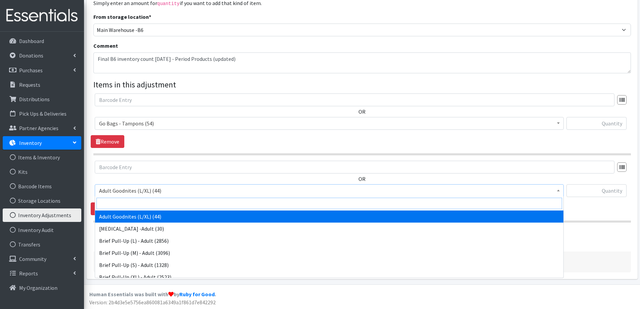
click at [136, 203] on input "search" at bounding box center [329, 203] width 466 height 11
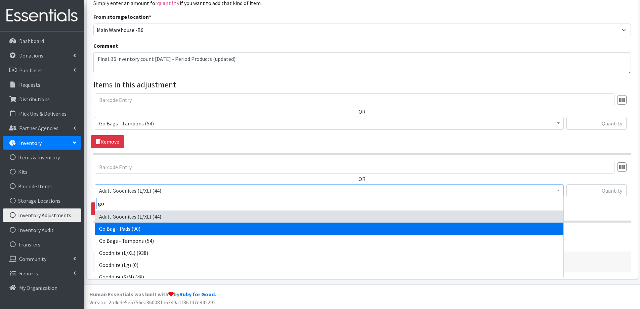
type input "go"
select select "13754"
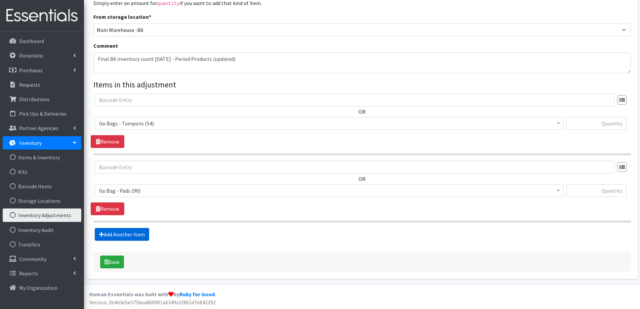
click at [129, 230] on link "Add Another Item" at bounding box center [122, 234] width 54 height 13
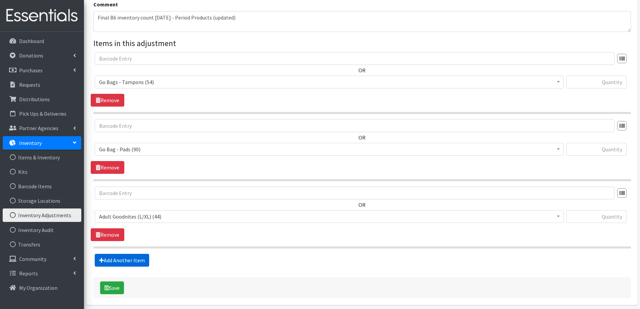
scroll to position [146, 0]
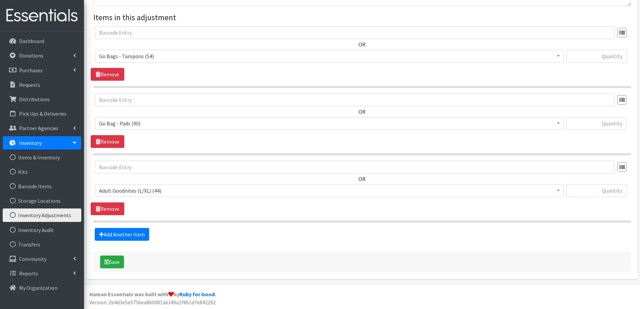
click at [128, 189] on span "Adult Goodnites (L/XL) (44)" at bounding box center [329, 190] width 460 height 9
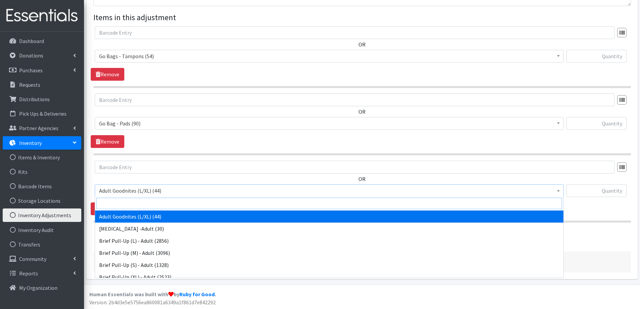
click at [130, 200] on input "search" at bounding box center [329, 203] width 466 height 11
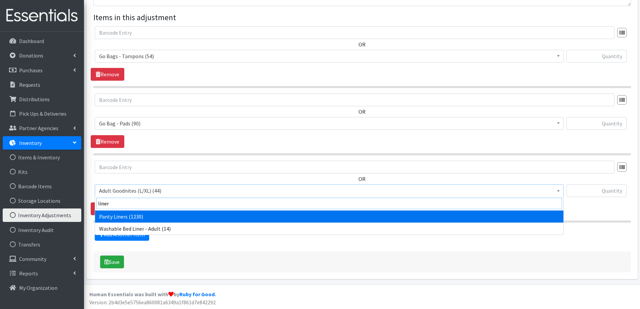
type input "liner"
select select "13607"
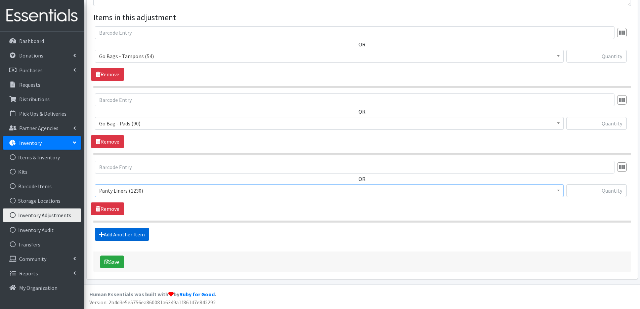
click at [121, 234] on link "Add Another Item" at bounding box center [122, 234] width 54 height 13
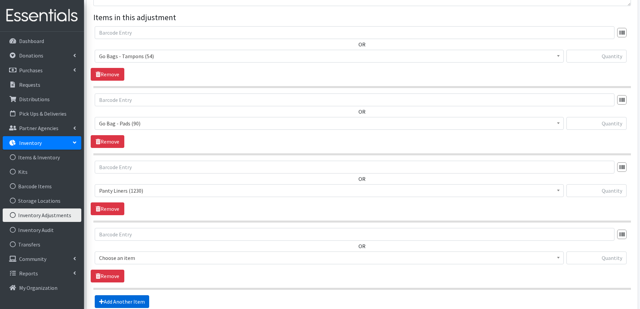
scroll to position [213, 0]
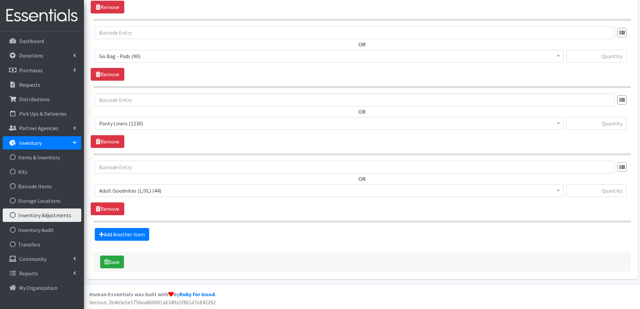
click at [133, 191] on span "Adult Goodnites (L/XL) (44)" at bounding box center [329, 190] width 460 height 9
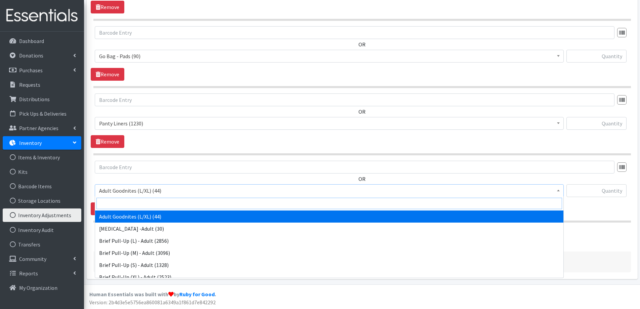
click at [133, 203] on input "search" at bounding box center [329, 203] width 466 height 11
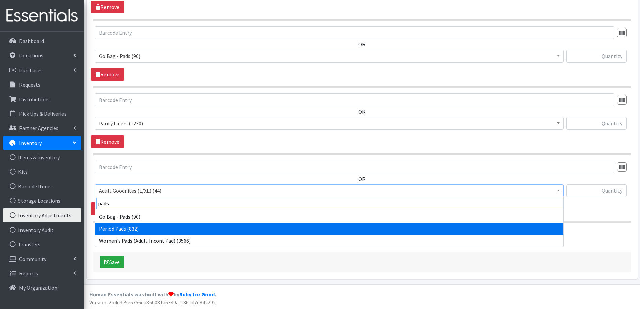
type input "pads"
select select "13502"
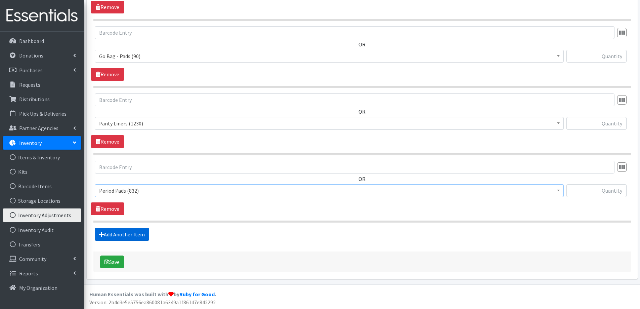
click at [127, 233] on link "Add Another Item" at bounding box center [122, 234] width 54 height 13
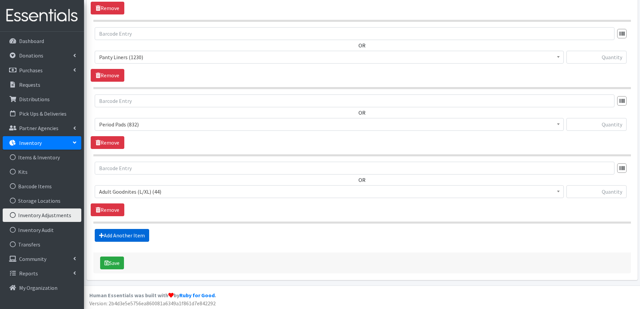
scroll to position [280, 0]
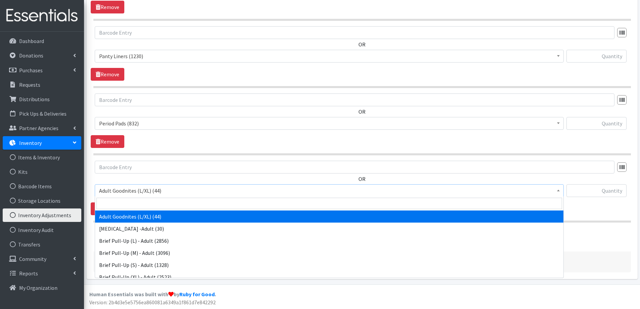
click at [134, 188] on span "Adult Goodnites (L/XL) (44)" at bounding box center [329, 190] width 460 height 9
click at [131, 203] on input "search" at bounding box center [329, 203] width 466 height 11
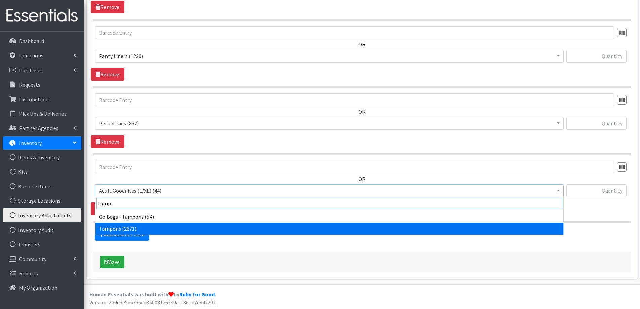
type input "tamp"
select select "13606"
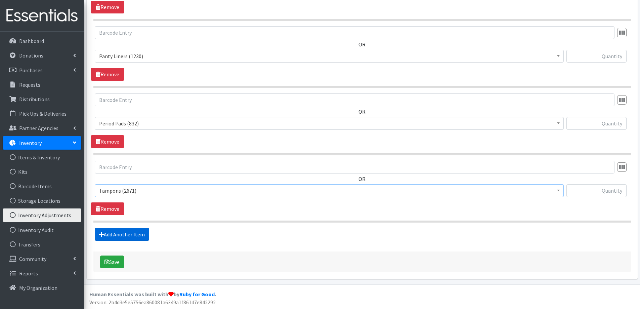
click at [122, 230] on link "Add Another Item" at bounding box center [122, 234] width 54 height 13
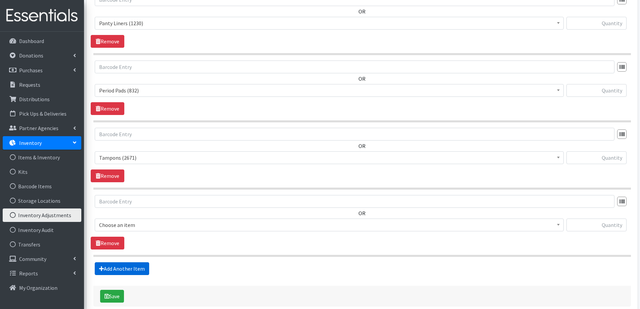
scroll to position [347, 0]
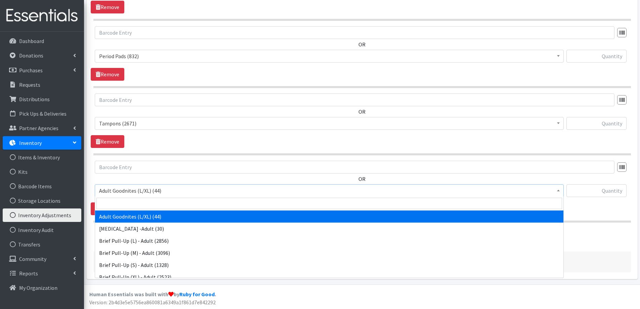
click at [123, 191] on span "Adult Goodnites (L/XL) (44)" at bounding box center [329, 190] width 460 height 9
click at [122, 203] on input "search" at bounding box center [329, 203] width 466 height 11
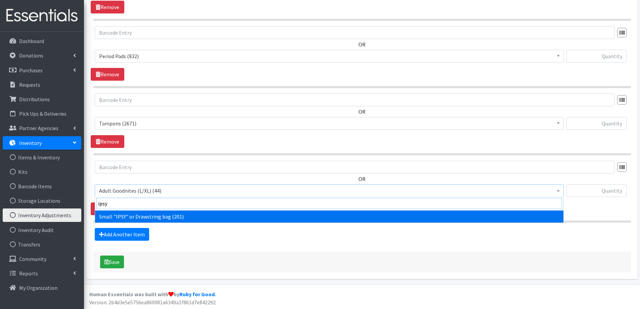
type input "ipsy"
select select "13753"
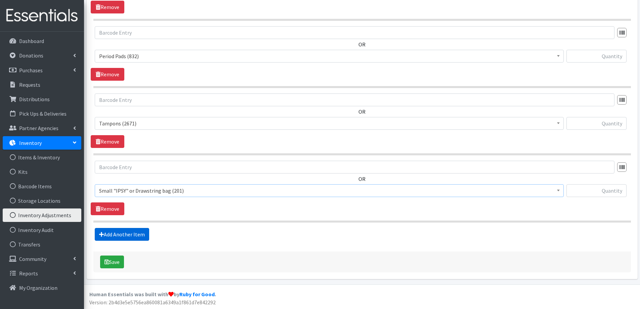
click at [125, 229] on link "Add Another Item" at bounding box center [122, 234] width 54 height 13
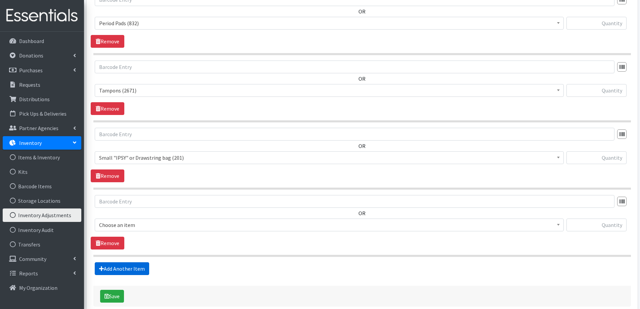
scroll to position [414, 0]
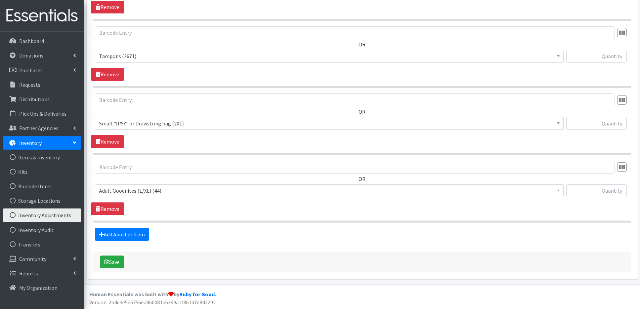
click at [131, 192] on span "Adult Goodnites (L/XL) (44)" at bounding box center [329, 190] width 460 height 9
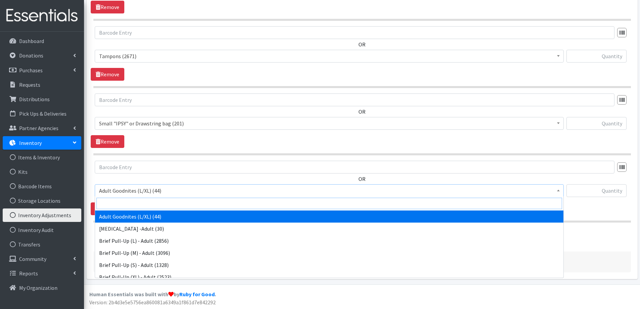
click at [132, 203] on input "search" at bounding box center [329, 203] width 466 height 11
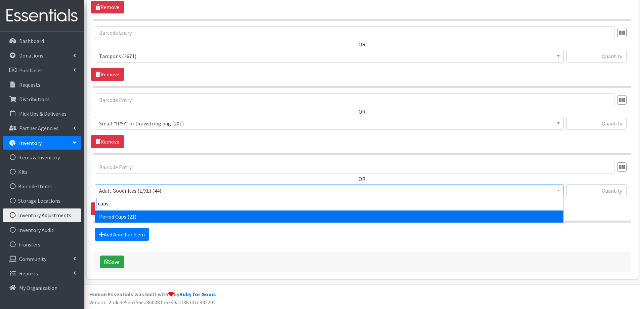
type input "cups"
select select "14664"
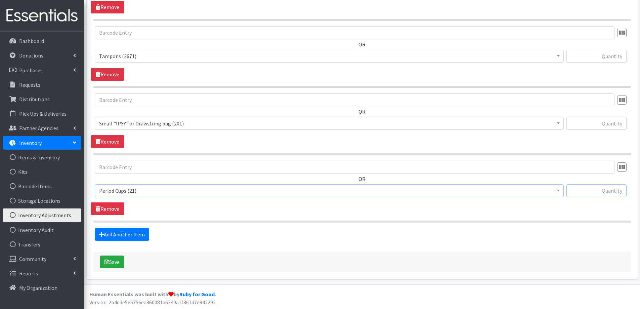
click at [593, 193] on input "text" at bounding box center [596, 190] width 60 height 13
type input "-21"
click at [622, 123] on input "text" at bounding box center [596, 123] width 60 height 13
type input "6"
click at [611, 57] on input "text" at bounding box center [596, 56] width 60 height 13
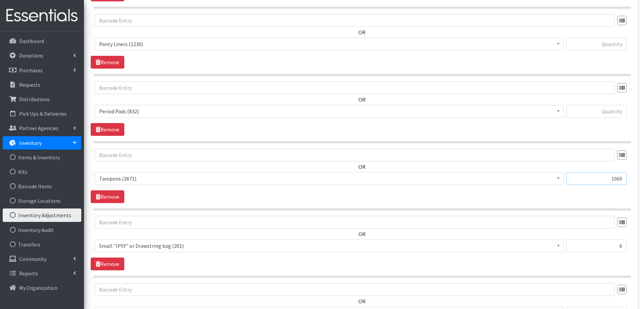
scroll to position [280, 0]
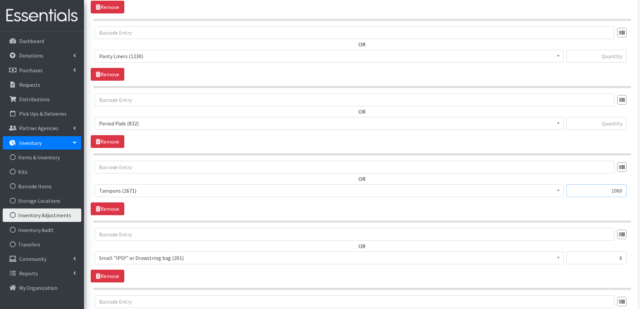
type input "1060"
click at [607, 56] on input "text" at bounding box center [596, 56] width 60 height 13
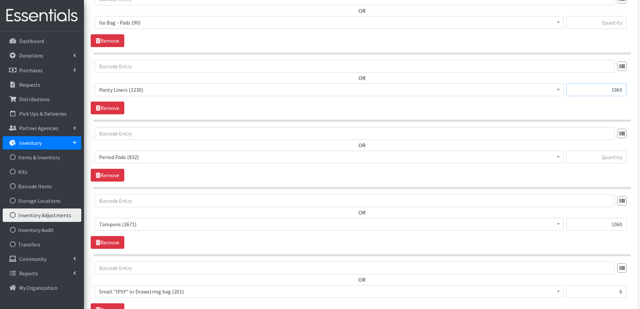
scroll to position [213, 0]
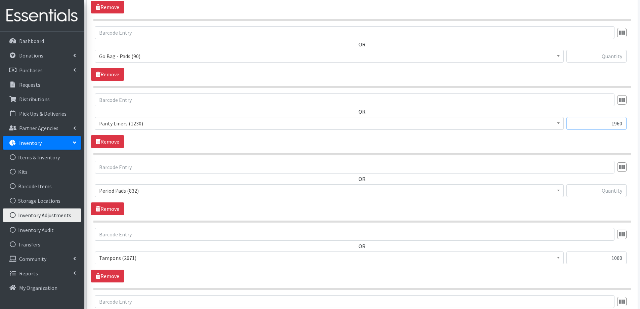
type input "1960"
click at [607, 56] on input "text" at bounding box center [596, 56] width 60 height 13
type input "1960"
drag, startPoint x: 606, startPoint y: 121, endPoint x: 636, endPoint y: 124, distance: 30.4
click at [636, 124] on div "Create an Adjustment to manually increase (+) or decrease (-) the amount of inv…" at bounding box center [362, 156] width 551 height 650
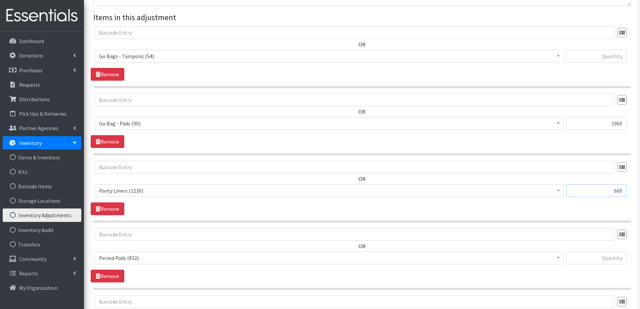
scroll to position [112, 0]
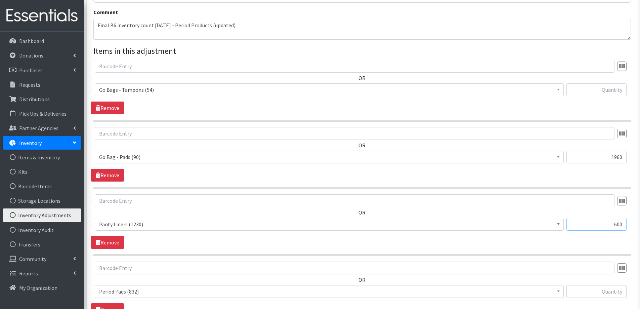
type input "600"
click at [606, 89] on input "text" at bounding box center [596, 89] width 60 height 13
type input "1176"
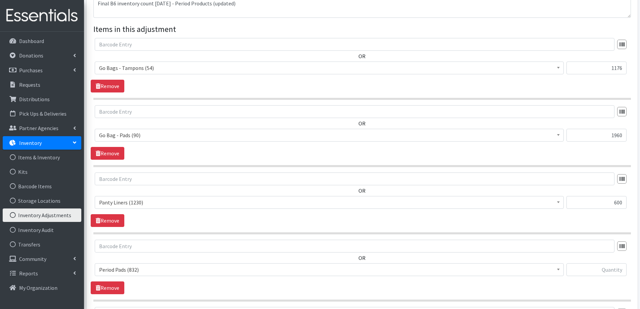
scroll to position [146, 0]
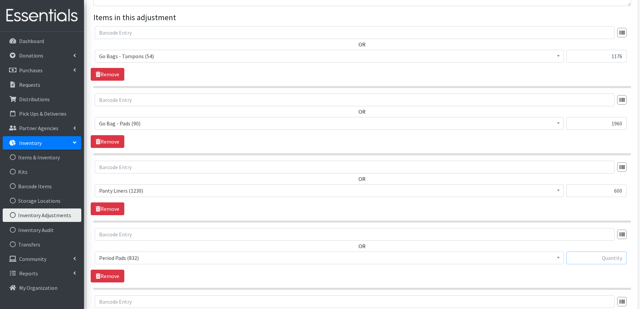
click at [589, 260] on input "text" at bounding box center [596, 257] width 60 height 13
type input "1057"
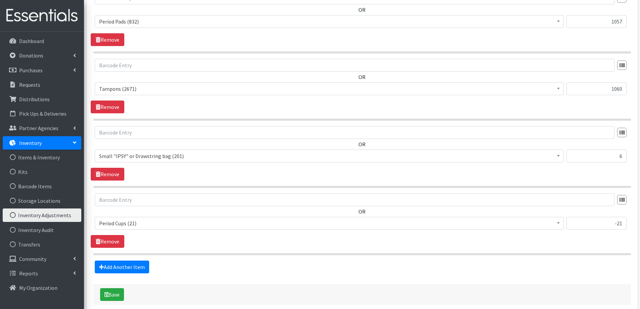
scroll to position [414, 0]
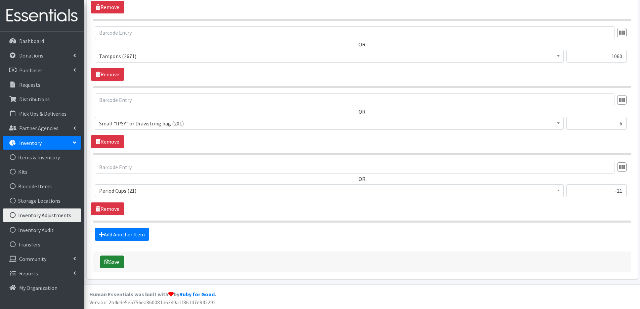
click at [122, 261] on button "Save" at bounding box center [112, 261] width 24 height 13
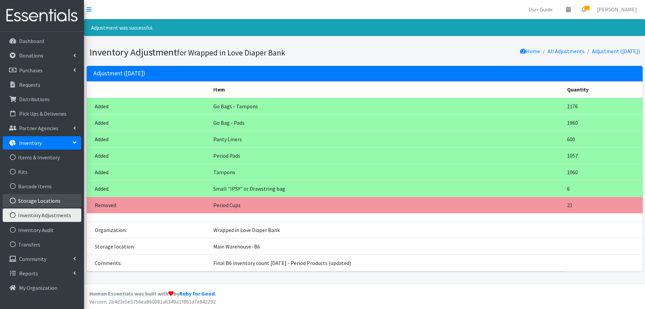
click at [56, 204] on link "Storage Locations" at bounding box center [42, 200] width 79 height 13
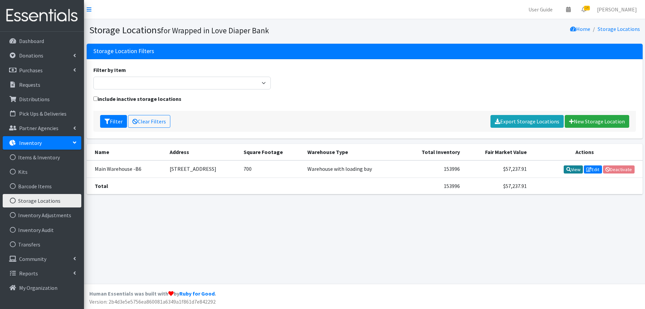
click at [570, 170] on link "View" at bounding box center [573, 169] width 19 height 8
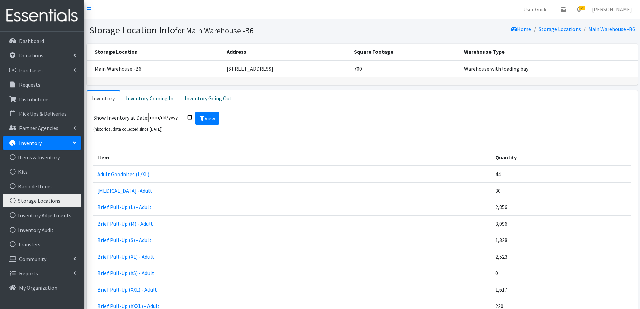
click at [62, 201] on link "Storage Locations" at bounding box center [42, 200] width 79 height 13
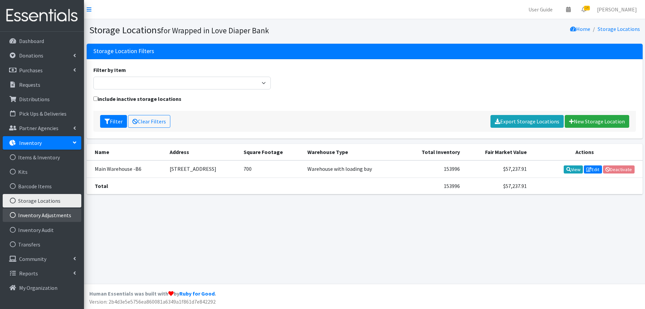
click at [41, 217] on link "Inventory Adjustments" at bounding box center [42, 214] width 79 height 13
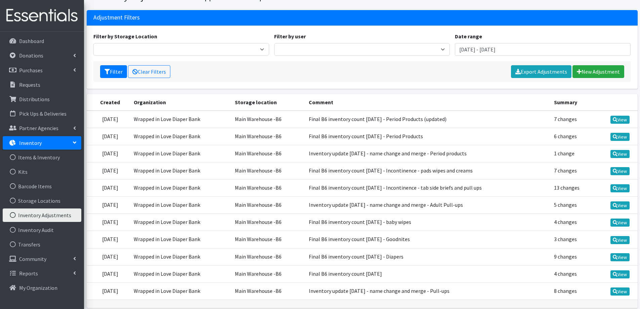
scroll to position [63, 0]
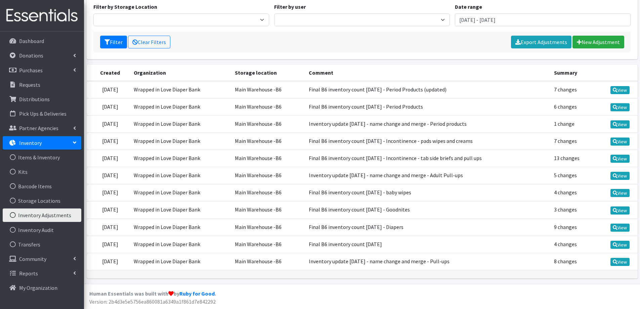
drag, startPoint x: 432, startPoint y: 208, endPoint x: 325, endPoint y: 212, distance: 106.9
click at [325, 212] on td "Final B6 inventory count [DATE] - Goodnites" at bounding box center [427, 209] width 245 height 17
copy td "Final B6 inventory count [DATE] - Goodnites"
drag, startPoint x: 469, startPoint y: 262, endPoint x: 326, endPoint y: 266, distance: 143.1
click at [326, 266] on td "Inventory update [DATE] - name change and merge - Pull-ups" at bounding box center [427, 261] width 245 height 17
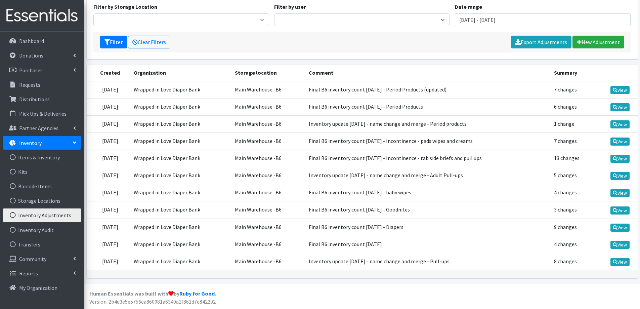
copy td "Inventory update [DATE] - name change and merge - Pull-ups"
click at [606, 44] on link "New Adjustment" at bounding box center [598, 42] width 52 height 13
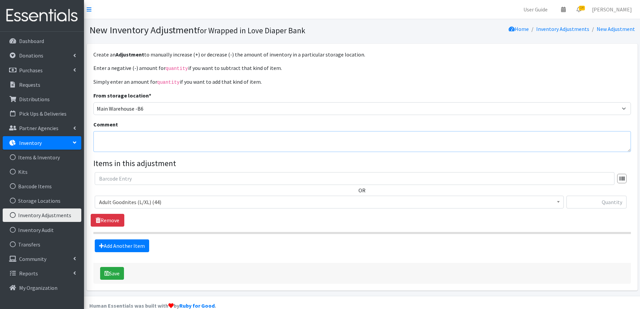
click at [149, 139] on textarea "Comment" at bounding box center [361, 141] width 537 height 21
paste textarea "Inventory update [DATE] - name change and merge - Pull-ups"
drag, startPoint x: 218, startPoint y: 137, endPoint x: 258, endPoint y: 142, distance: 40.0
click at [258, 142] on textarea "Inventory update [DATE] - name change and merge - Pull-ups" at bounding box center [361, 141] width 537 height 21
click at [222, 137] on textarea "Inventory update [DATE] - name change and merge - underjams/Goodnites" at bounding box center [361, 141] width 537 height 21
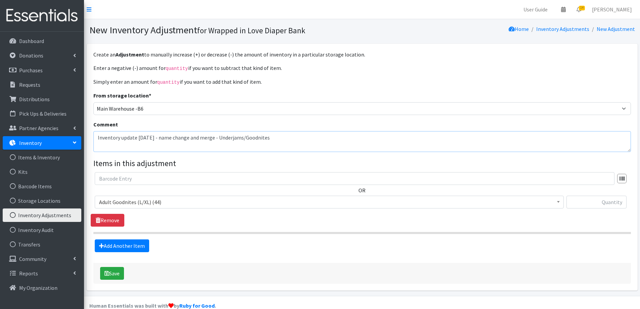
type textarea "Inventory update [DATE] - name change and merge - Underjams/Goodnites"
click at [150, 201] on span "Adult Goodnites (L/XL) (44)" at bounding box center [329, 201] width 460 height 9
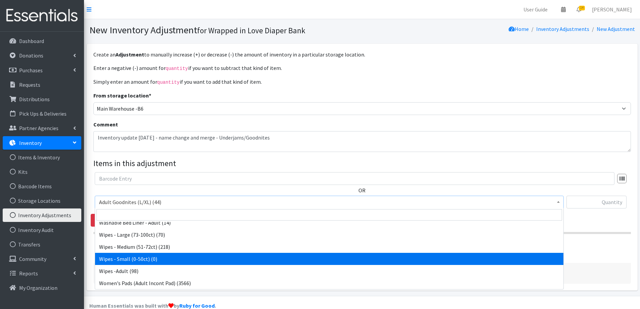
scroll to position [540, 0]
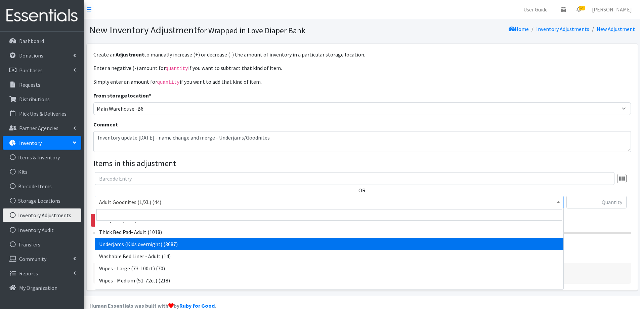
select select "14379"
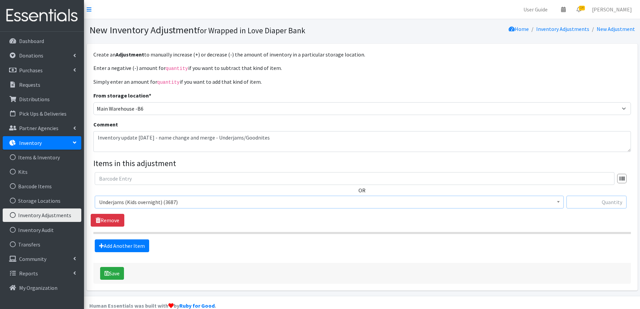
click at [578, 202] on input "text" at bounding box center [596, 201] width 60 height 13
type input "-3687"
click at [116, 273] on button "Save" at bounding box center [112, 273] width 24 height 13
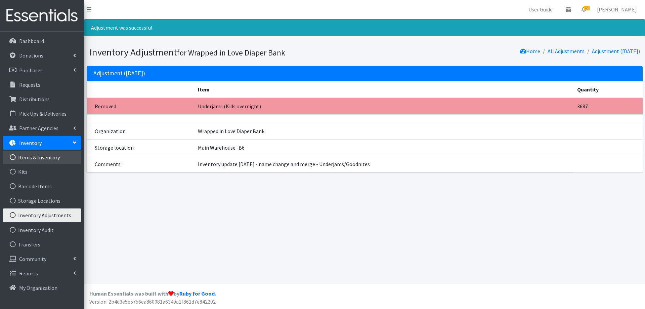
click at [51, 160] on link "Items & Inventory" at bounding box center [42, 156] width 79 height 13
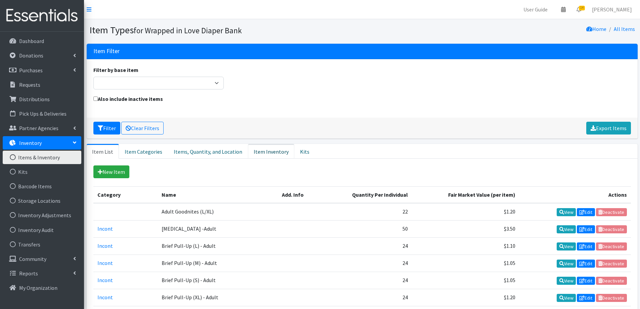
click at [263, 154] on link "Item Inventory" at bounding box center [271, 151] width 46 height 15
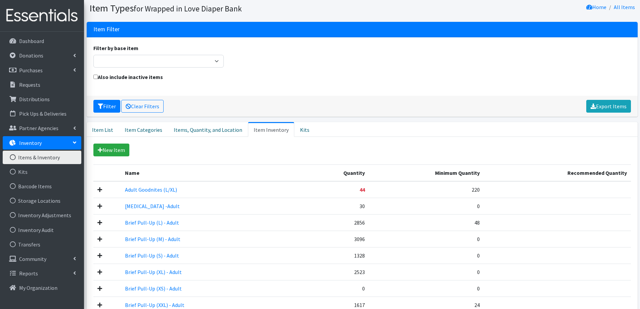
scroll to position [34, 0]
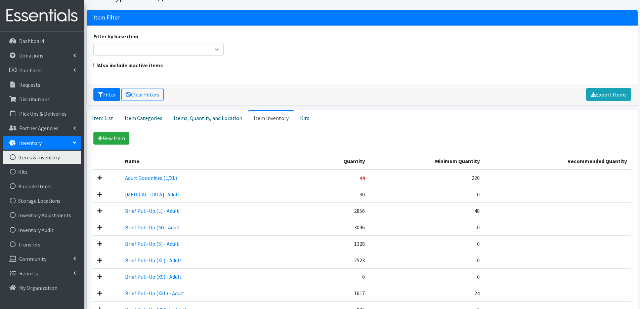
click at [99, 179] on icon at bounding box center [99, 177] width 5 height 5
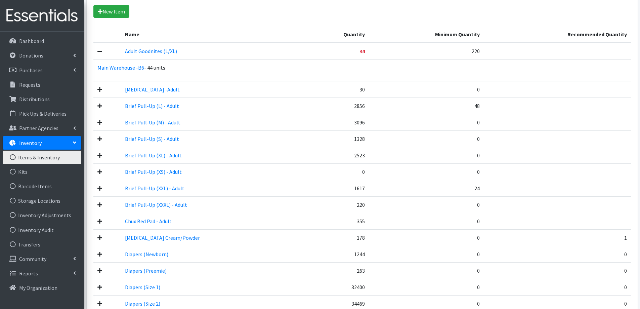
scroll to position [25, 0]
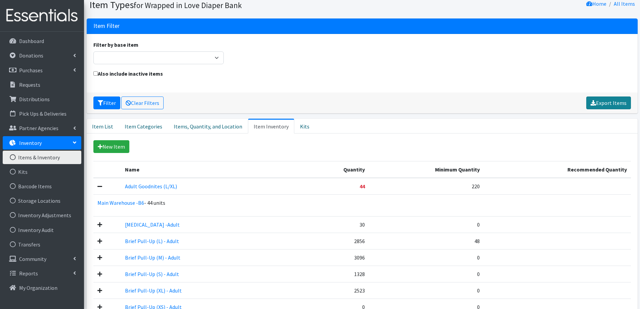
click at [606, 106] on link "Export Items" at bounding box center [608, 102] width 45 height 13
